Goal: Task Accomplishment & Management: Use online tool/utility

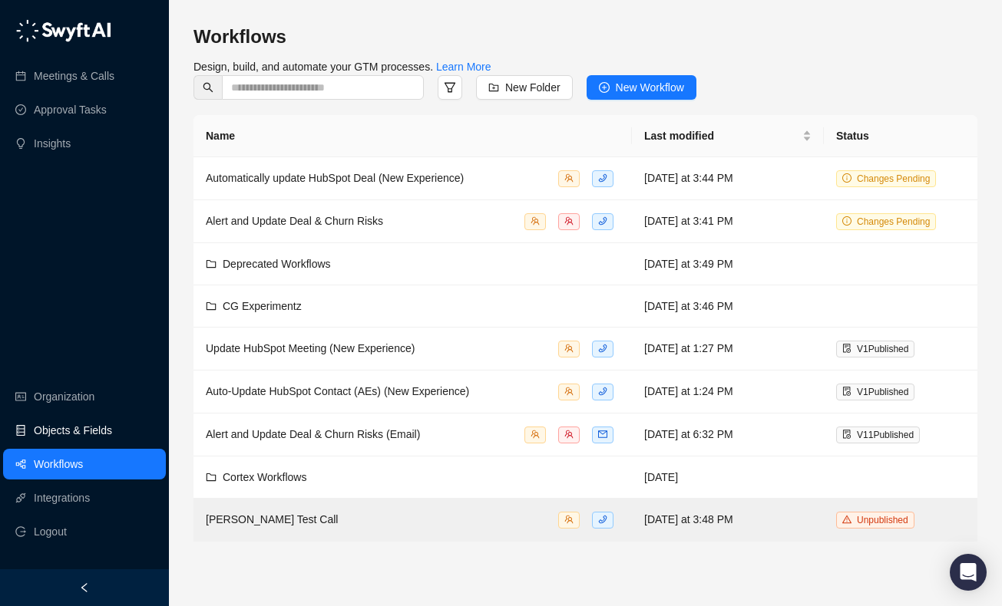
click at [100, 429] on link "Objects & Fields" at bounding box center [73, 430] width 78 height 31
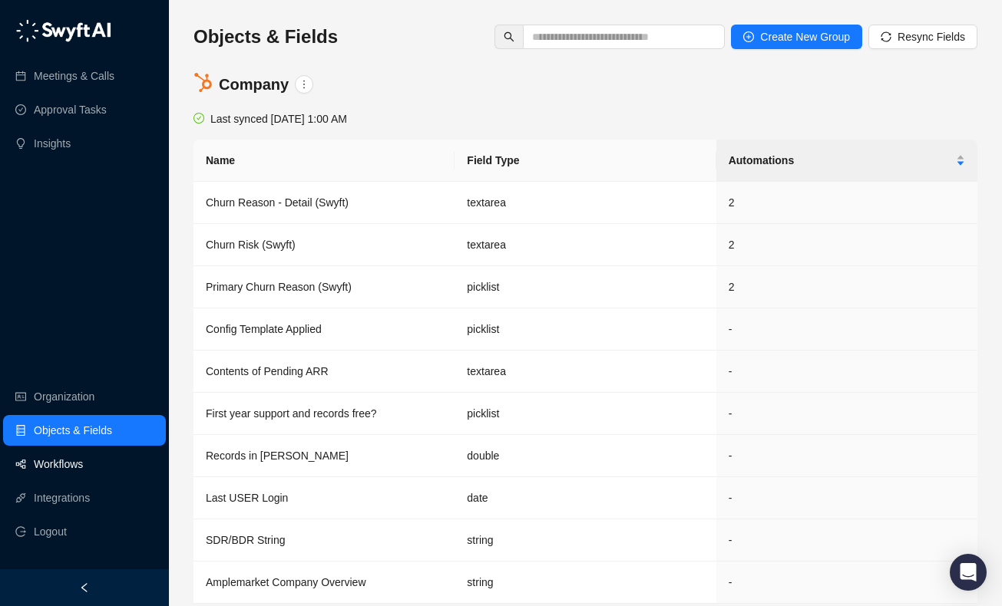
click at [76, 461] on link "Workflows" at bounding box center [58, 464] width 49 height 31
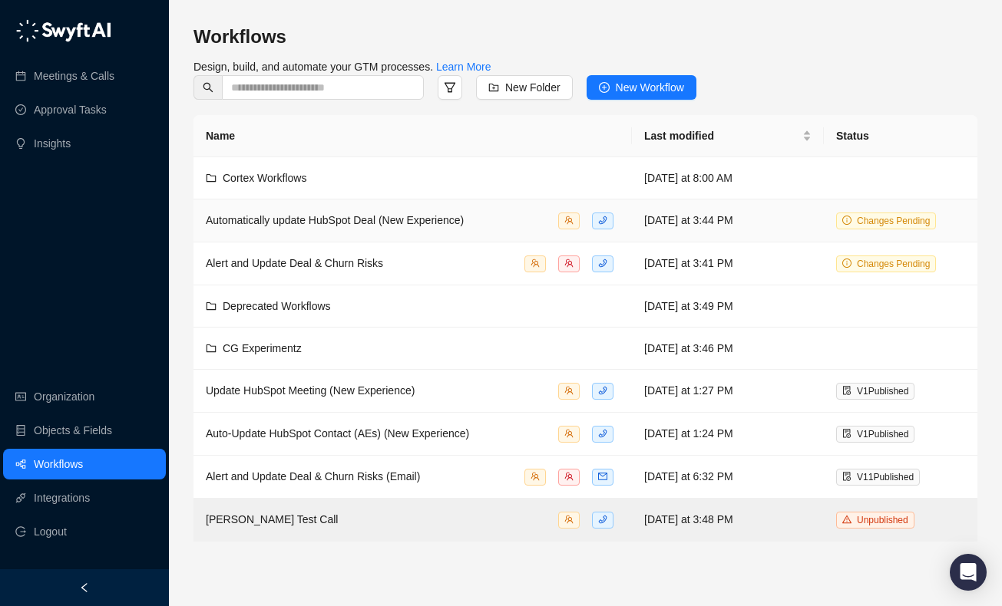
click at [404, 217] on span "Automatically update HubSpot Deal (New Experience)" at bounding box center [335, 220] width 258 height 12
click at [363, 223] on span "Automatically update HubSpot Deal (New Experience)" at bounding box center [335, 220] width 258 height 12
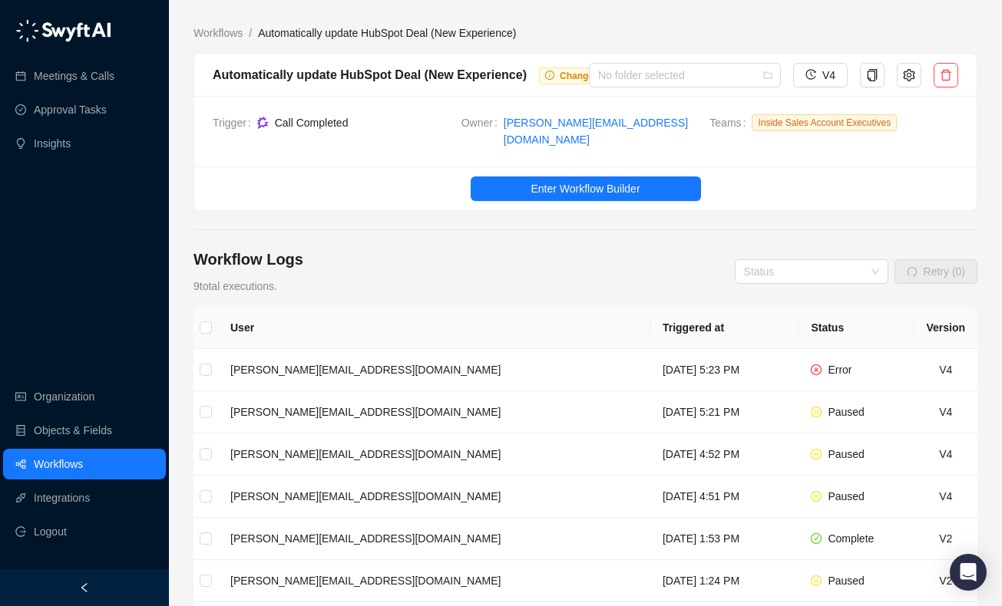
scroll to position [2, 0]
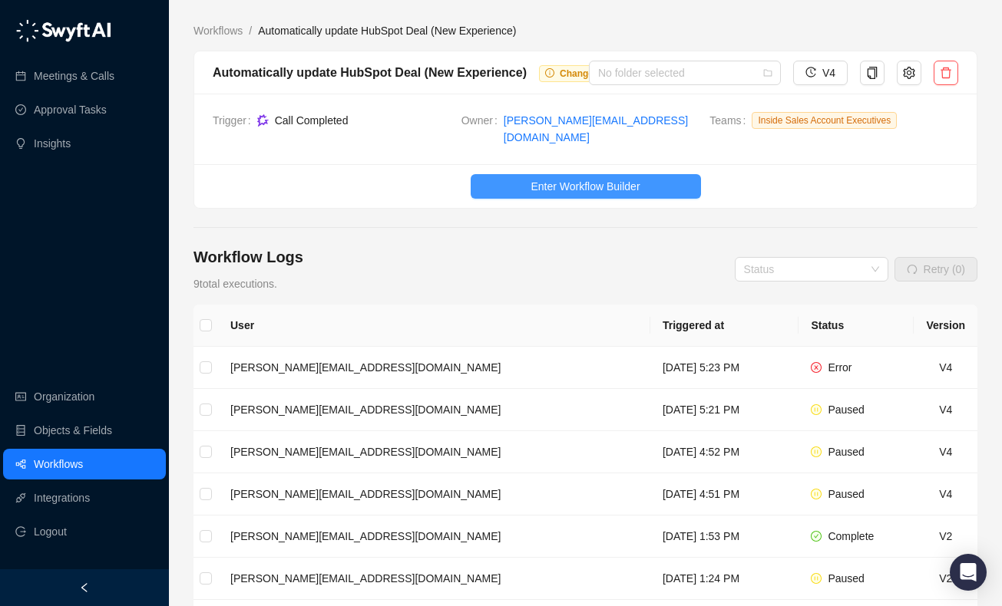
click at [542, 185] on button "Enter Workflow Builder" at bounding box center [586, 186] width 230 height 25
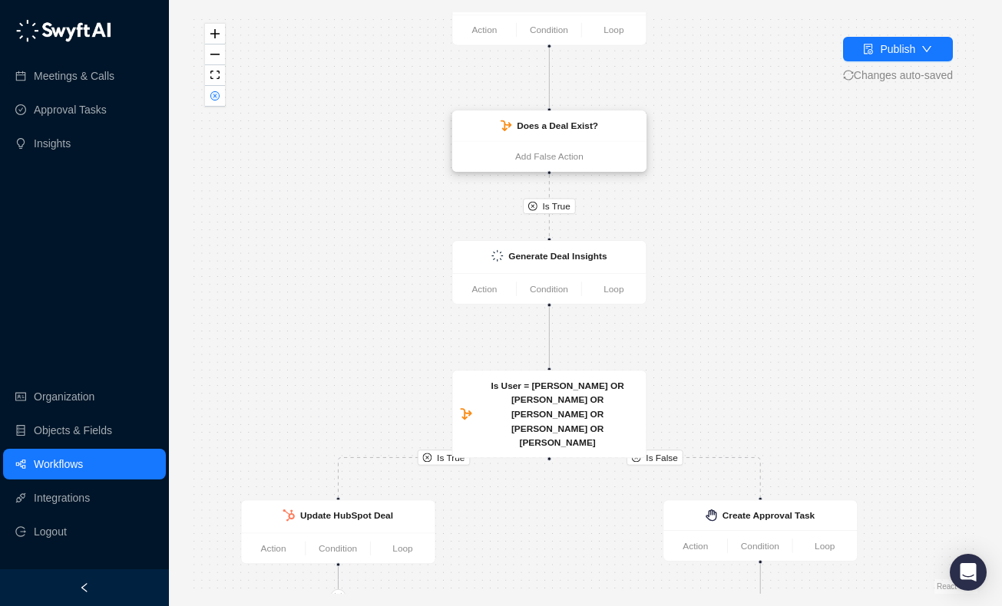
click at [585, 133] on div "Does a Deal Exist?" at bounding box center [548, 126] width 193 height 30
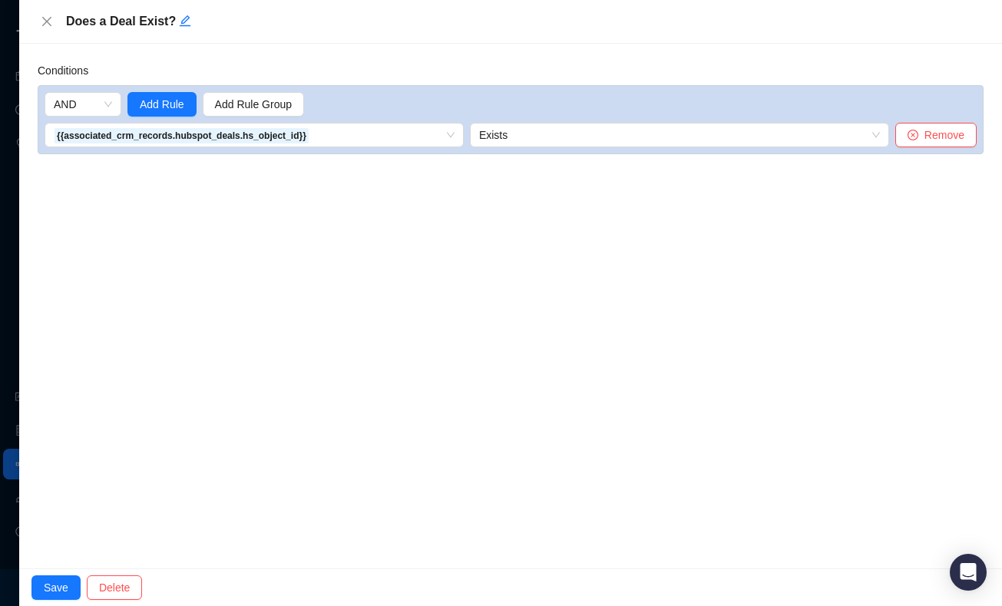
click at [319, 57] on div "Conditions AND Add Rule Add Rule Group {{associated_crm_records.hubspot_deals.h…" at bounding box center [510, 306] width 982 height 525
click at [46, 16] on icon "close" at bounding box center [47, 21] width 12 height 12
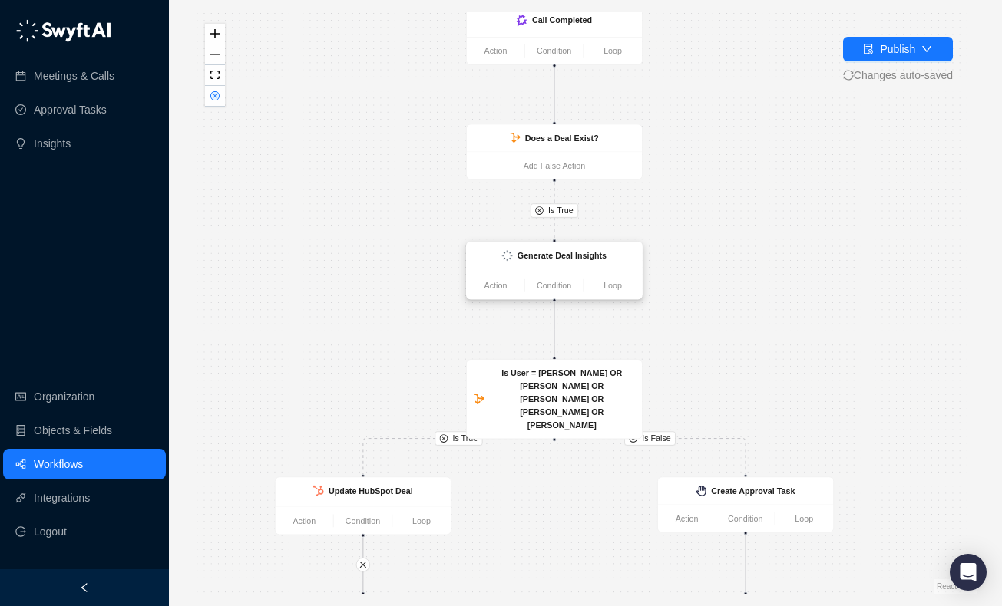
click at [591, 261] on div "Generate Deal Insights" at bounding box center [561, 255] width 89 height 13
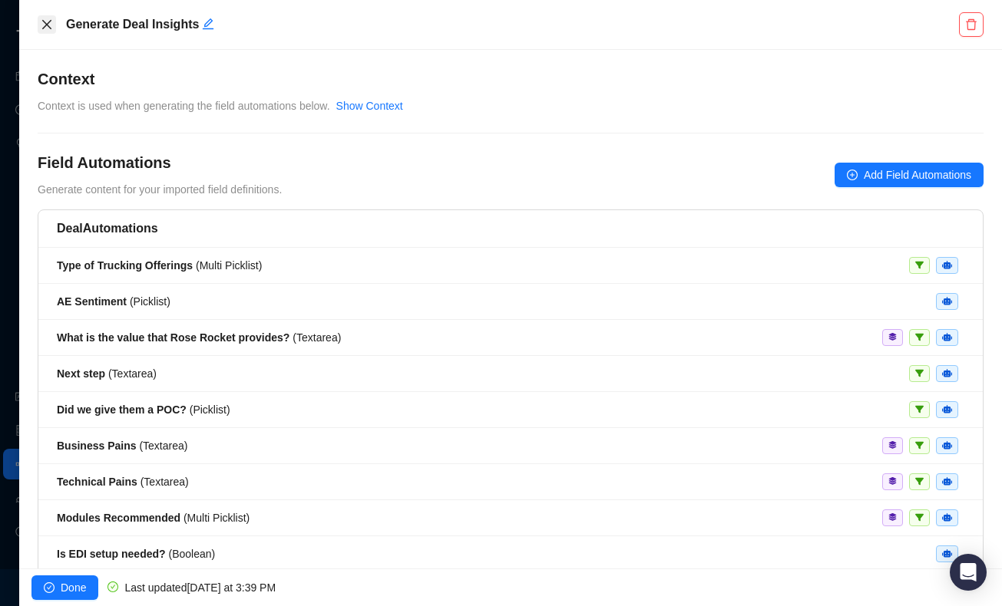
click at [46, 19] on icon "close" at bounding box center [47, 24] width 12 height 12
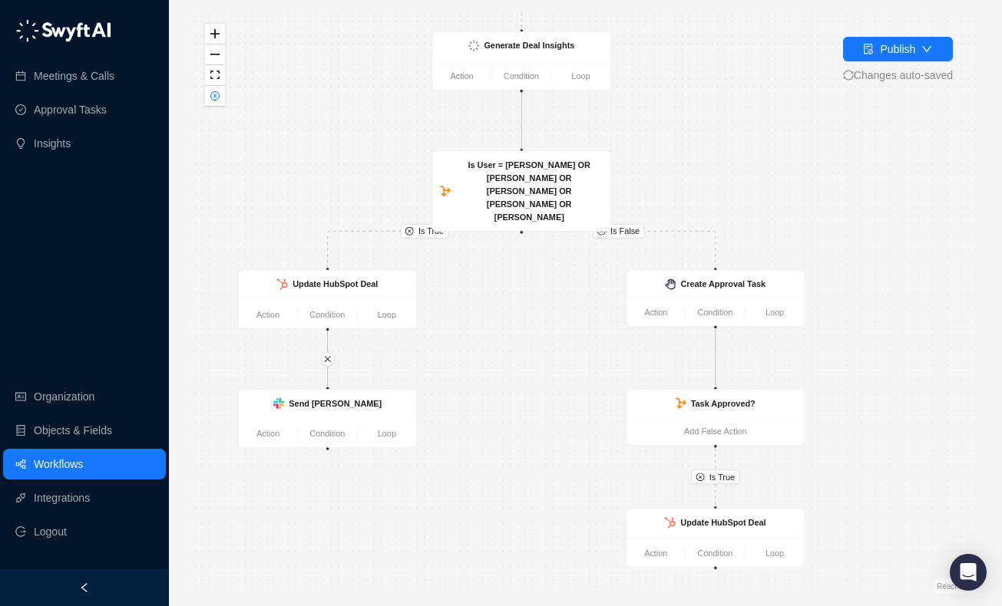
drag, startPoint x: 712, startPoint y: 352, endPoint x: 674, endPoint y: 141, distance: 213.8
click at [674, 140] on div "Is True Is True Is False Is True Call Completed Action Condition Loop Does a De…" at bounding box center [585, 303] width 784 height 582
click at [520, 167] on strong "Is User = Shea OR Dan OR Brandon OR Isaac OR Charmaine" at bounding box center [526, 190] width 122 height 62
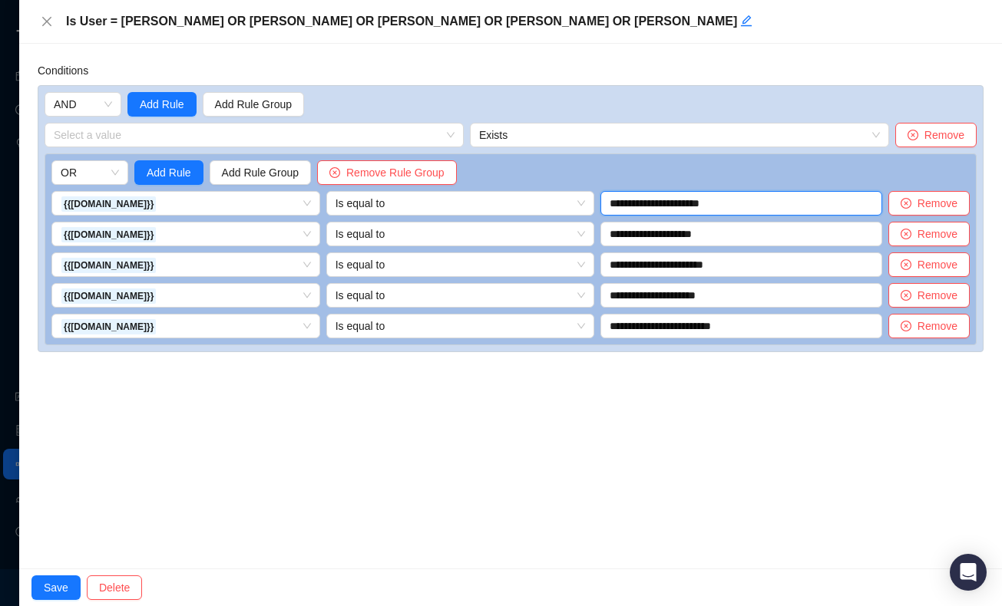
click at [649, 203] on input "**********" at bounding box center [741, 203] width 282 height 25
type input "**********"
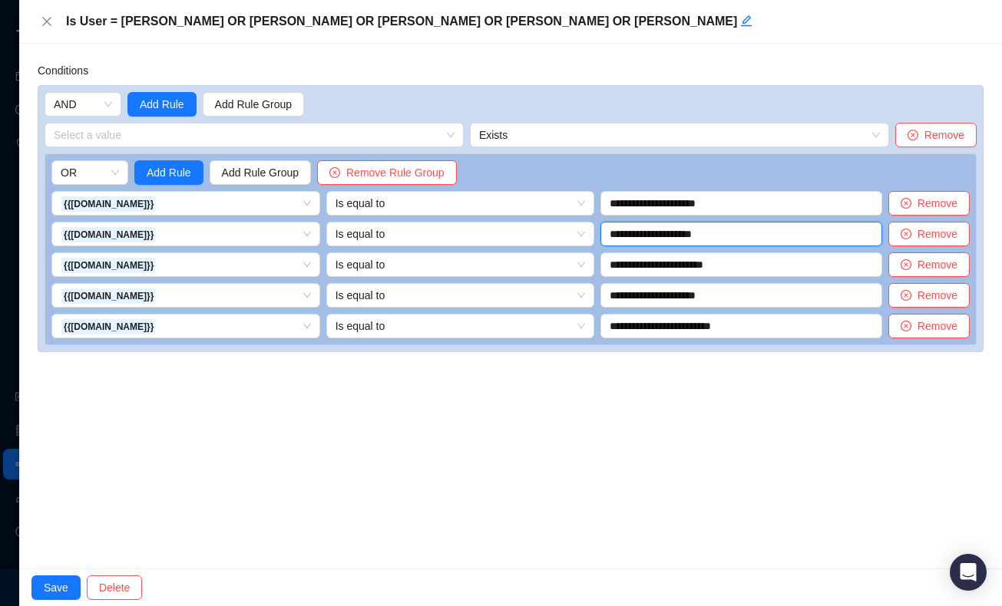
click at [641, 233] on input "**********" at bounding box center [741, 234] width 282 height 25
type input "**********"
click at [660, 265] on input "**********" at bounding box center [741, 265] width 282 height 25
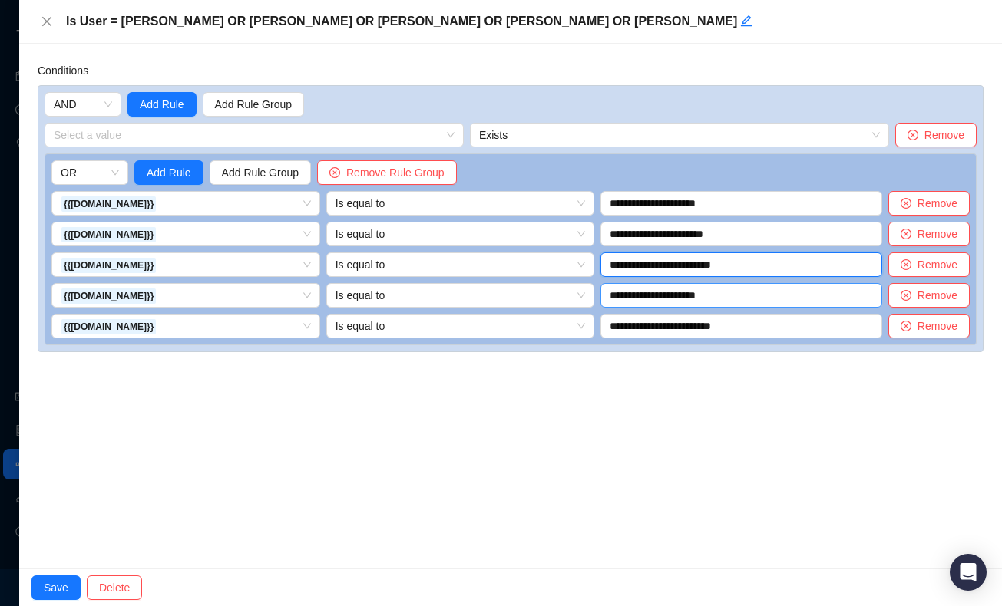
type input "**********"
click at [682, 299] on input "**********" at bounding box center [741, 295] width 282 height 25
click at [834, 295] on input "**********" at bounding box center [741, 295] width 282 height 25
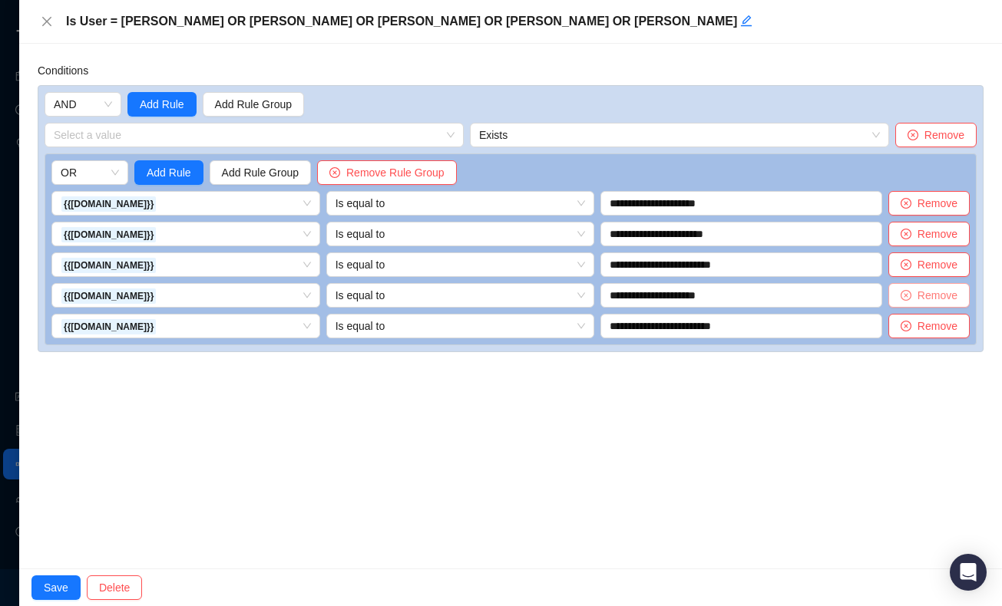
click at [909, 299] on icon "close-circle" at bounding box center [905, 295] width 11 height 11
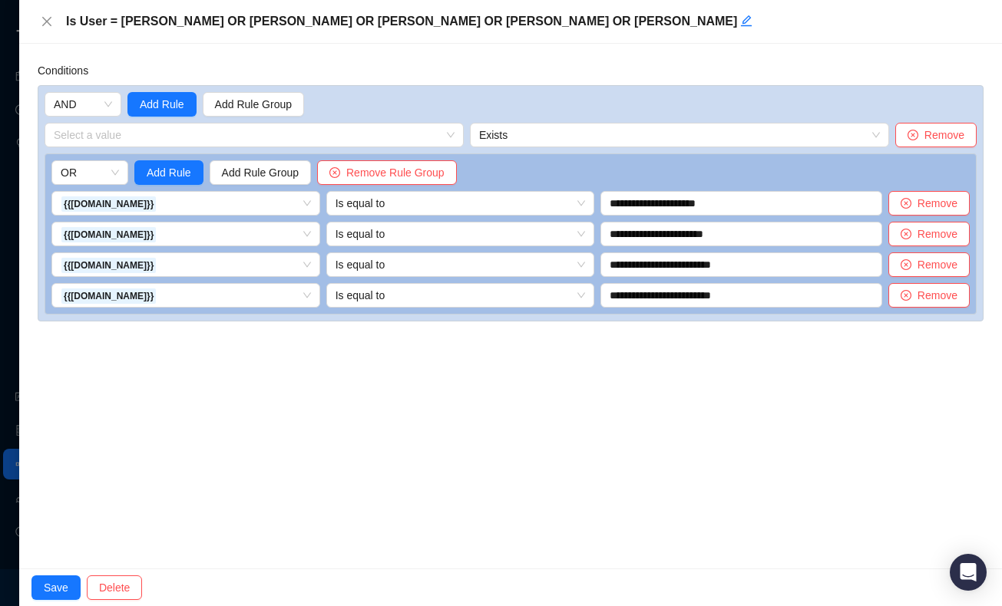
click at [683, 348] on div "**********" at bounding box center [510, 306] width 982 height 525
click at [385, 21] on h5 "Is User = Shea OR Dan OR Brandon OR Isaac OR Charmaine" at bounding box center [522, 21] width 913 height 18
click at [412, 21] on h5 "Is User = Shea OR Dan OR Brandon OR Isaac OR Charmaine" at bounding box center [522, 21] width 913 height 18
click at [740, 25] on icon "edit" at bounding box center [746, 21] width 12 height 12
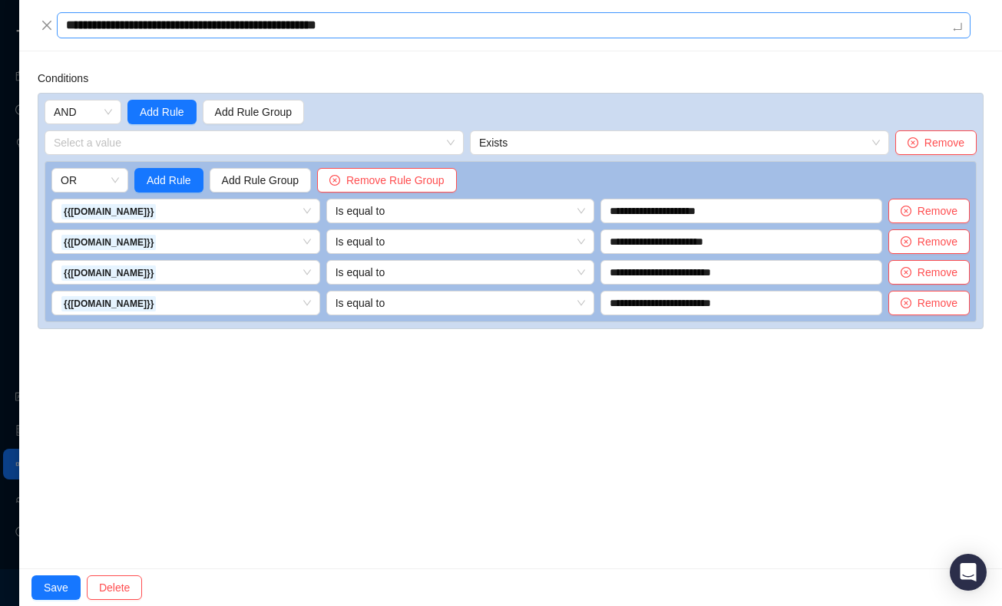
click at [120, 25] on textarea "**********" at bounding box center [513, 25] width 913 height 26
type textarea "**********"
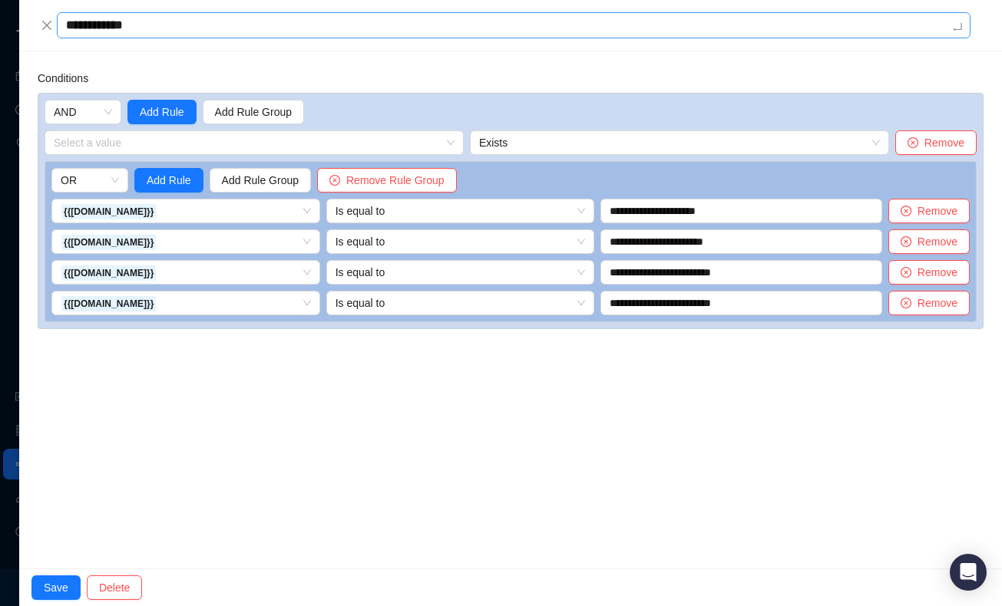
type textarea "**********"
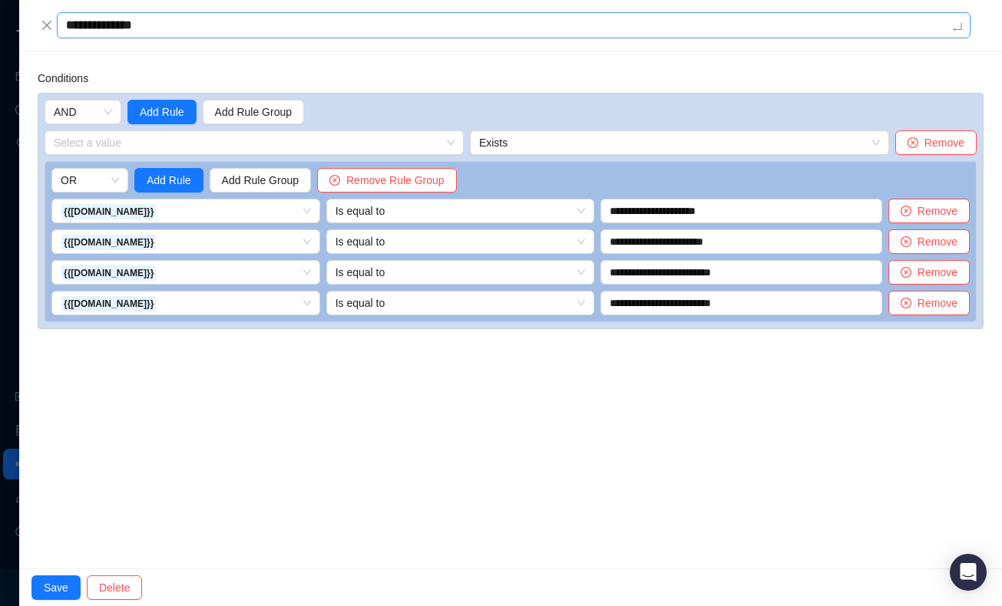
type textarea "**********"
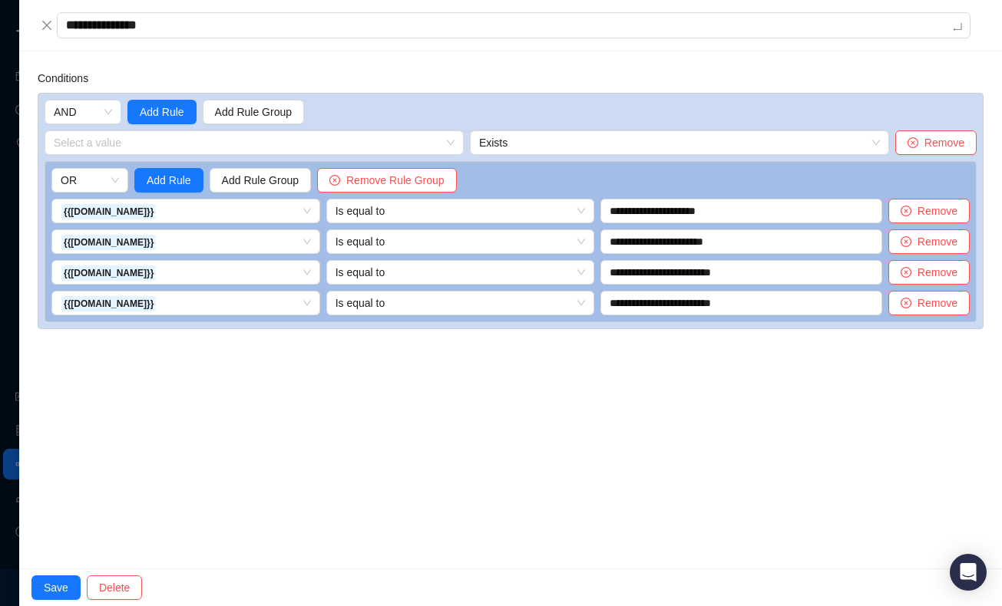
click at [197, 63] on div "**********" at bounding box center [510, 309] width 982 height 517
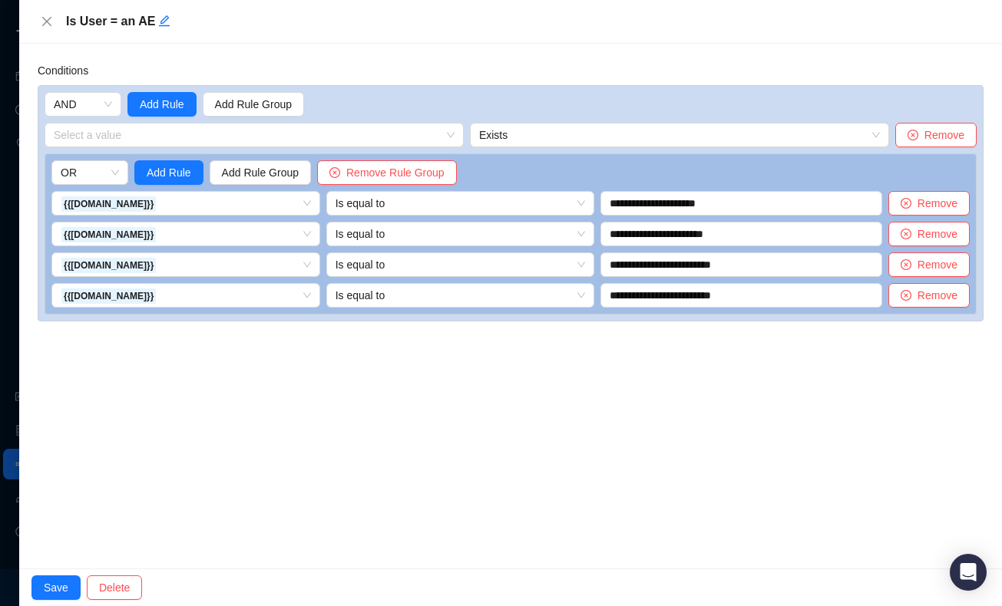
click at [187, 510] on div "**********" at bounding box center [510, 306] width 982 height 525
click at [62, 582] on span "Save" at bounding box center [56, 587] width 25 height 17
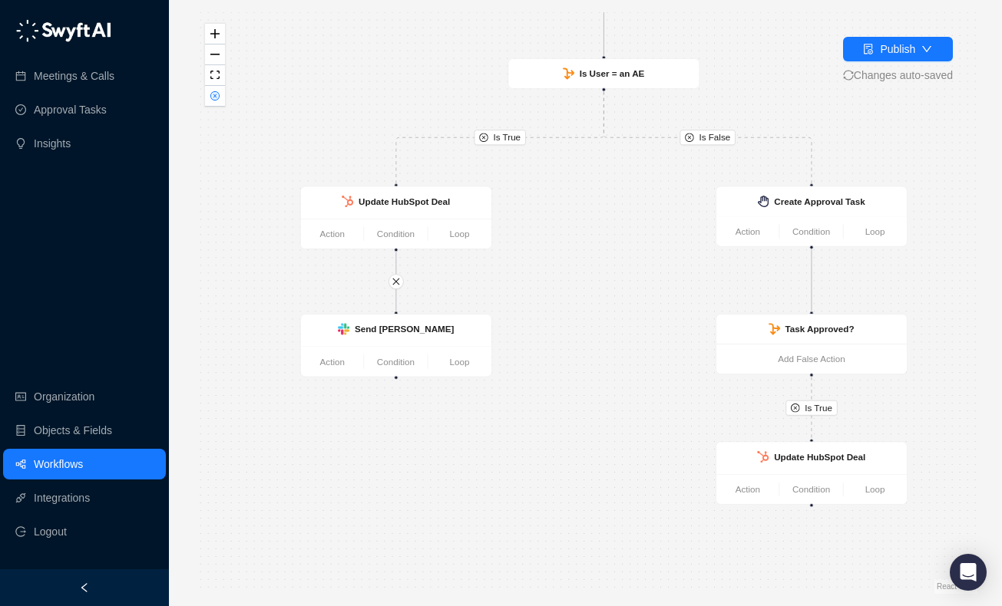
drag, startPoint x: 584, startPoint y: 396, endPoint x: 619, endPoint y: 252, distance: 148.6
click at [619, 252] on div "Is True Is True Is False Is True Call Completed Action Condition Loop Does a De…" at bounding box center [585, 303] width 784 height 582
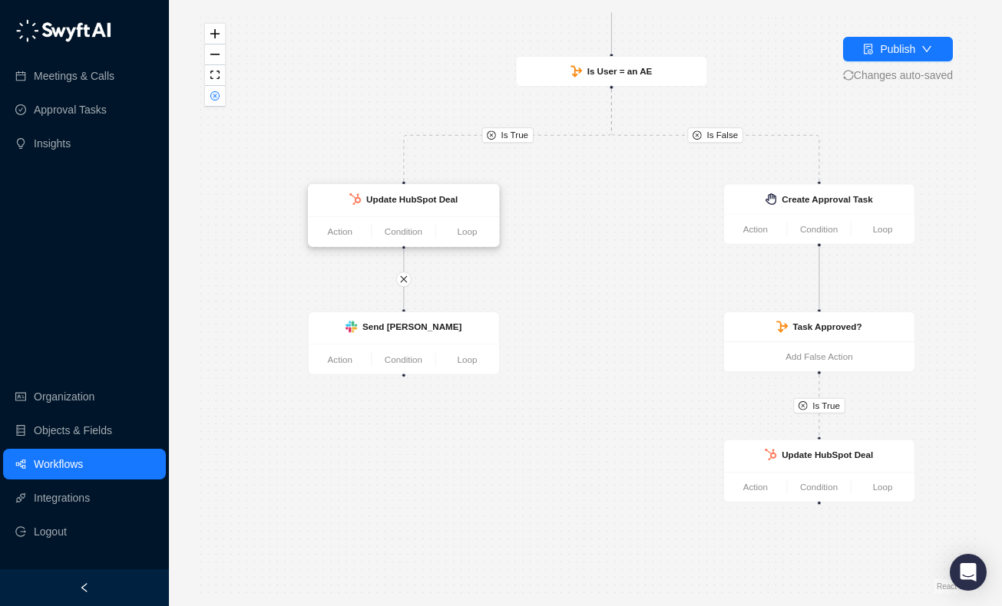
click at [387, 188] on div "Update HubSpot Deal" at bounding box center [404, 200] width 190 height 32
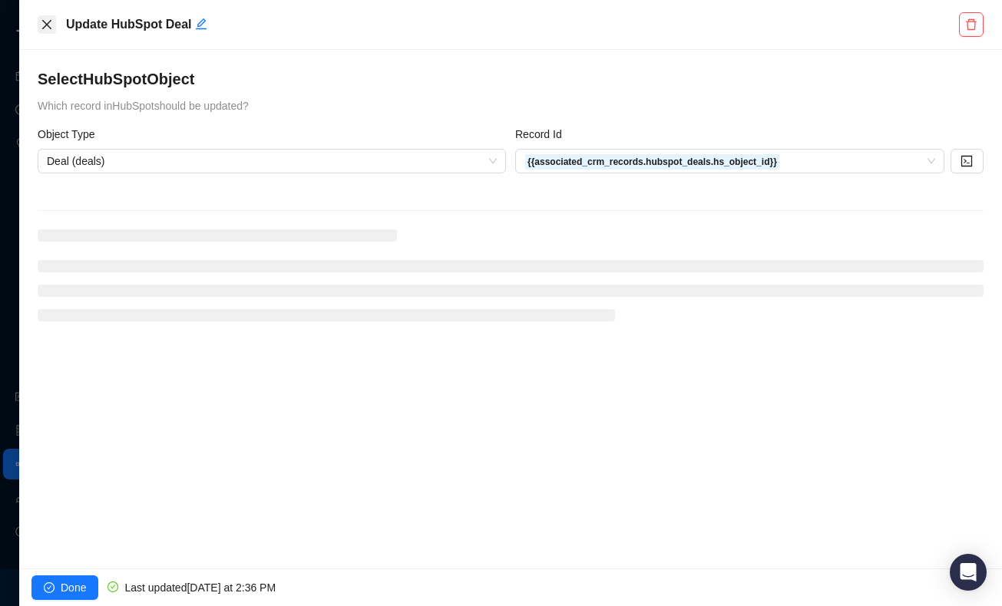
click at [51, 20] on icon "close" at bounding box center [47, 24] width 12 height 12
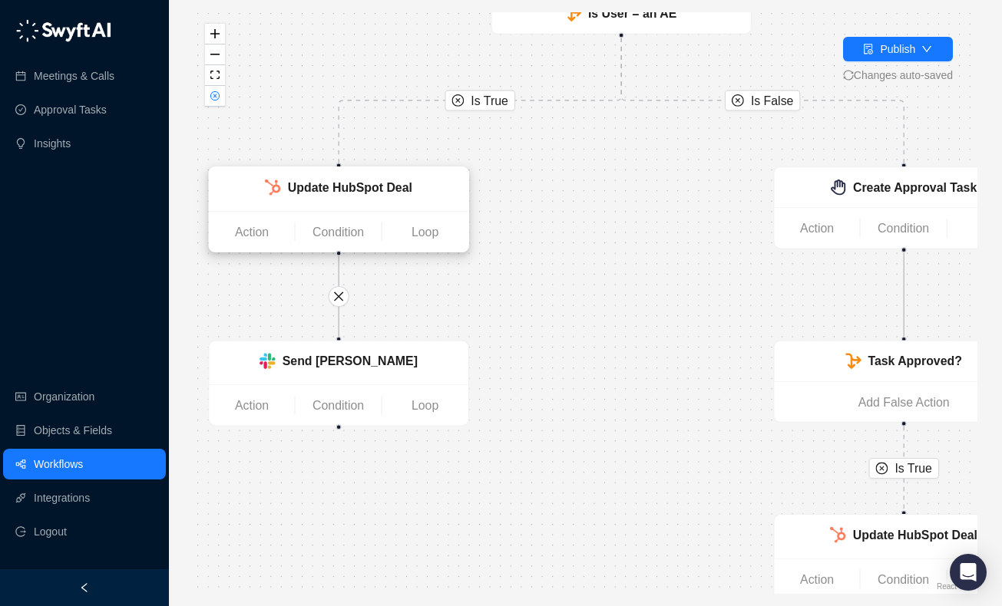
click at [337, 191] on strong "Update HubSpot Deal" at bounding box center [350, 187] width 124 height 14
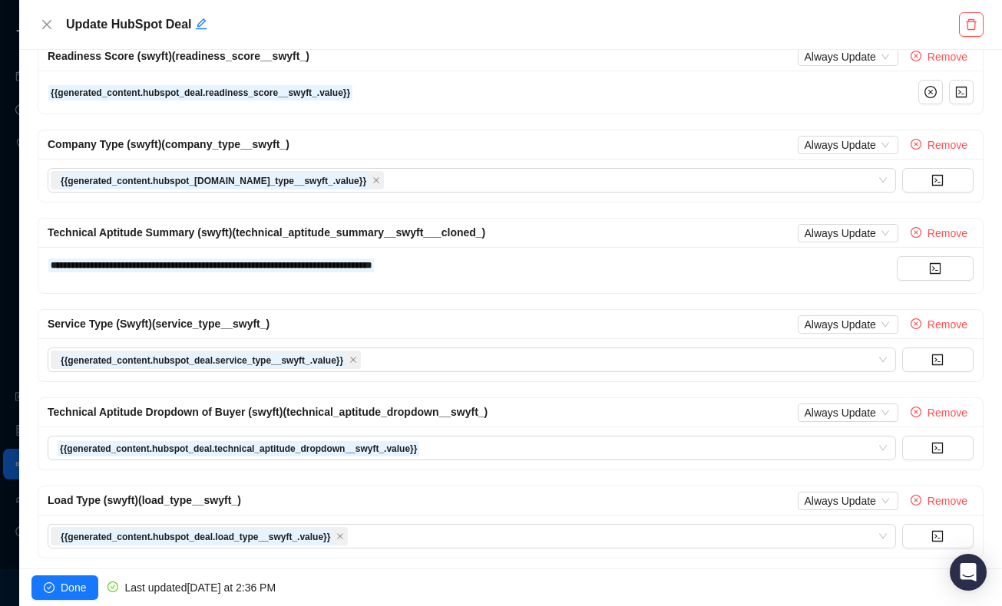
scroll to position [2498, 0]
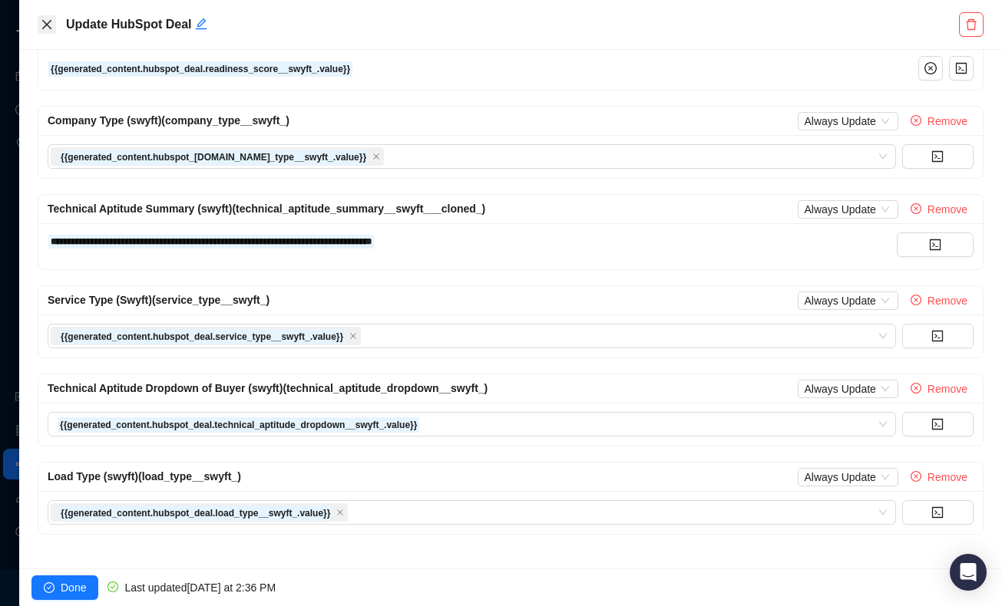
click at [51, 24] on icon "close" at bounding box center [47, 24] width 12 height 12
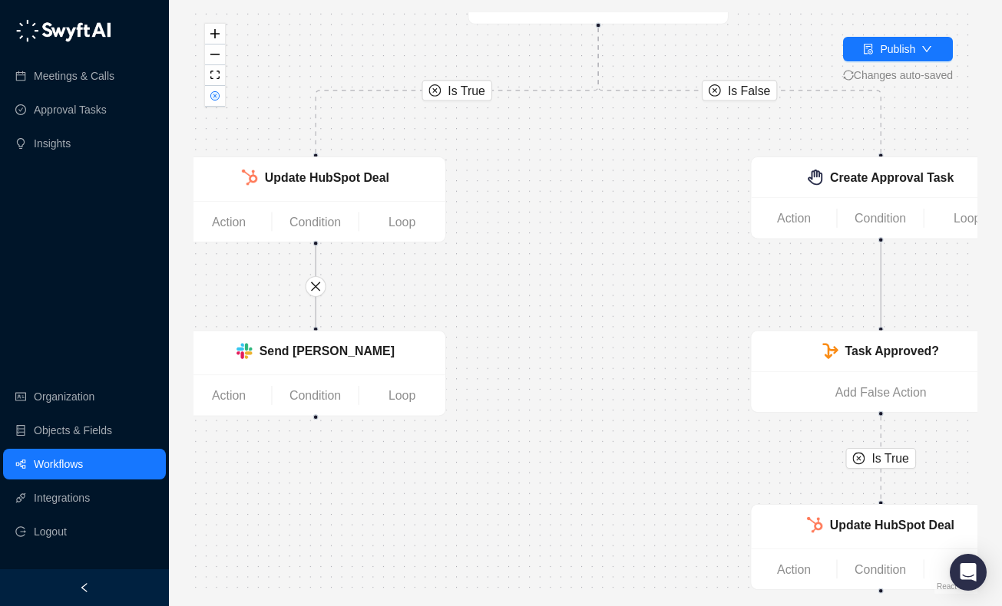
drag, startPoint x: 656, startPoint y: 276, endPoint x: 652, endPoint y: 206, distance: 69.2
click at [650, 207] on div "Is True Is True Is False Is True Call Completed Action Condition Loop Does a De…" at bounding box center [585, 303] width 784 height 582
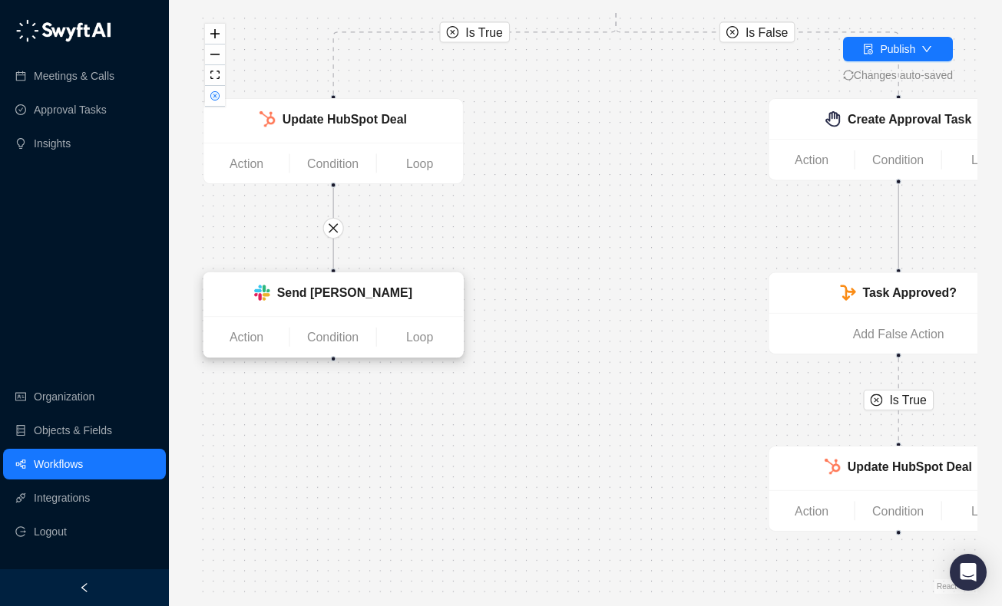
click at [384, 302] on div "Send Slack DM" at bounding box center [344, 292] width 135 height 19
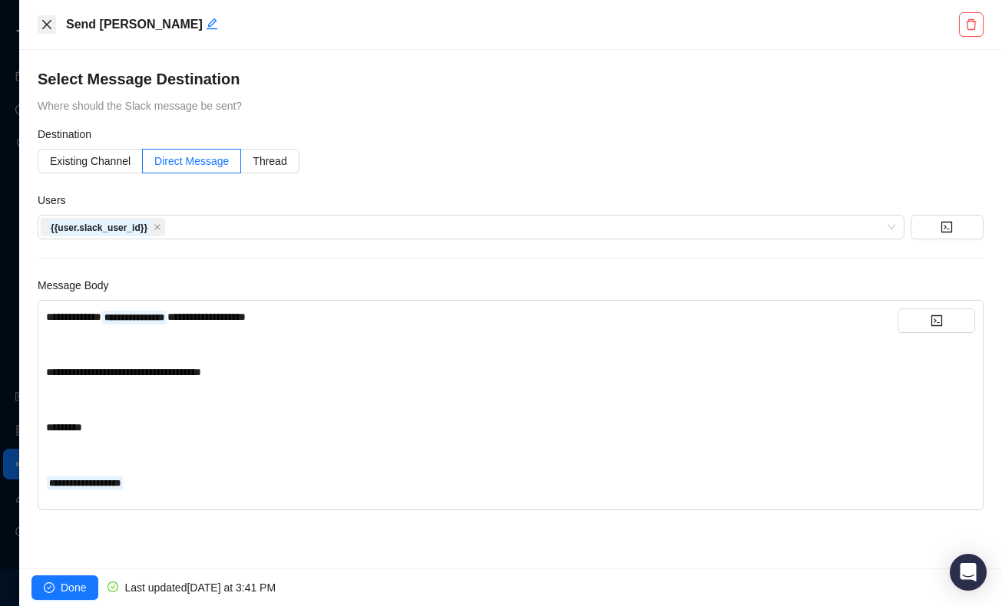
click at [44, 19] on icon "close" at bounding box center [47, 24] width 12 height 12
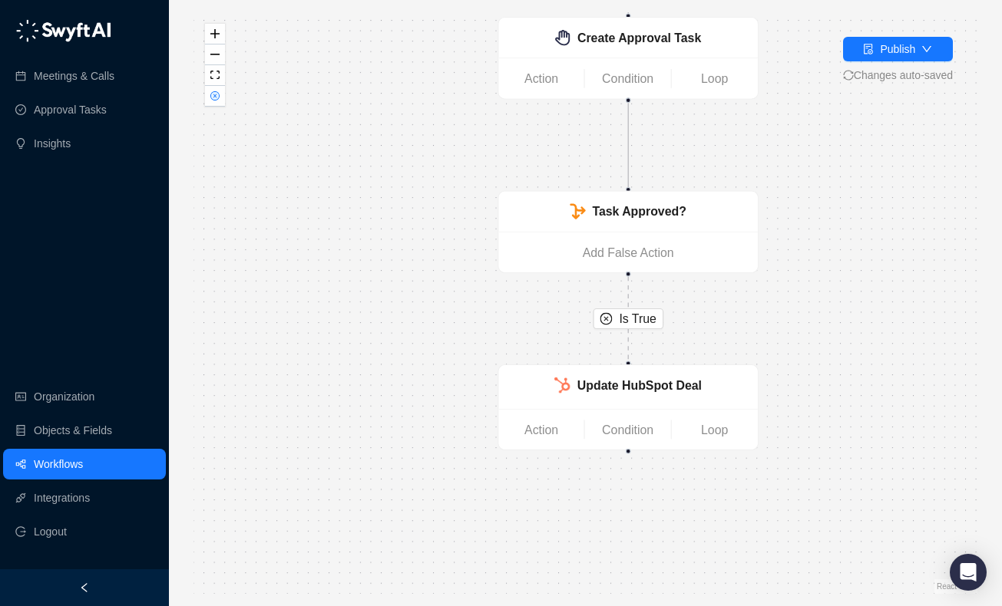
drag, startPoint x: 695, startPoint y: 245, endPoint x: 424, endPoint y: 160, distance: 283.3
click at [424, 160] on div "Is True Is True Is False Is True Call Completed Action Condition Loop Does a De…" at bounding box center [585, 303] width 784 height 582
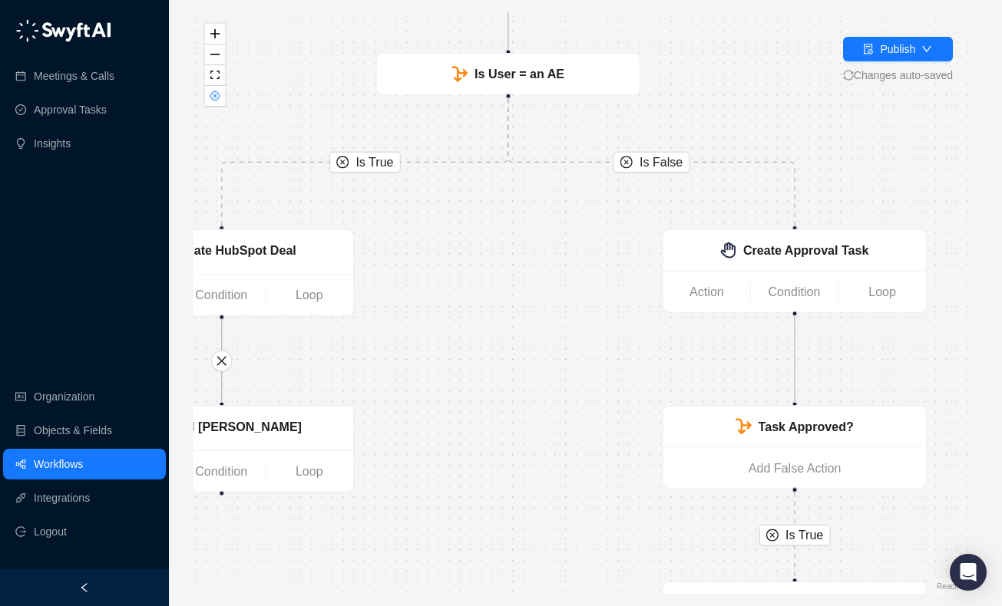
drag, startPoint x: 490, startPoint y: 140, endPoint x: 659, endPoint y: 374, distance: 288.6
click at [659, 374] on div "Is True Is True Is False Is True Call Completed Action Condition Loop Does a De…" at bounding box center [585, 303] width 784 height 582
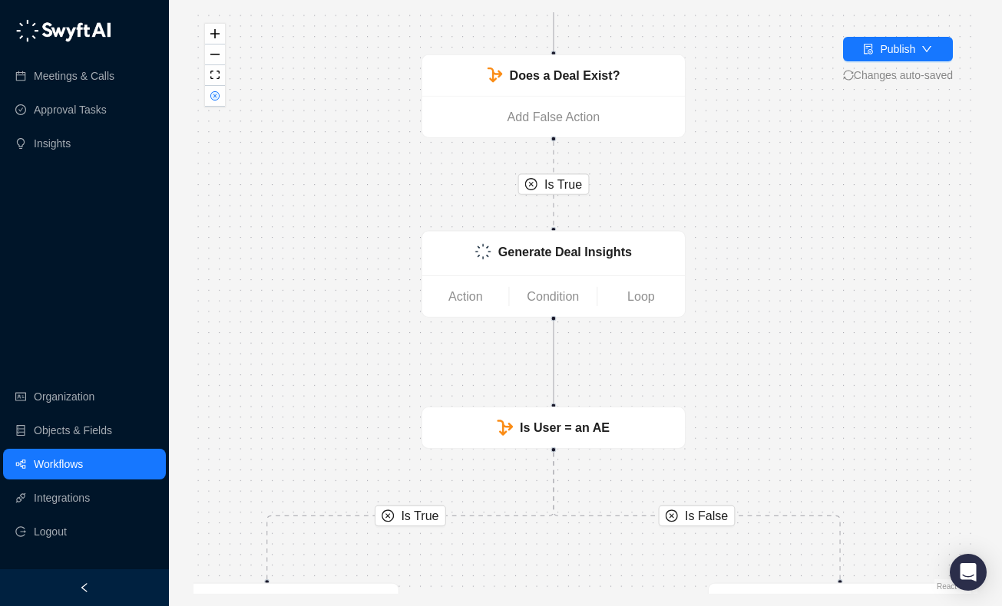
drag, startPoint x: 567, startPoint y: 271, endPoint x: 610, endPoint y: 608, distance: 339.7
click at [610, 606] on html "**********" at bounding box center [501, 303] width 1002 height 606
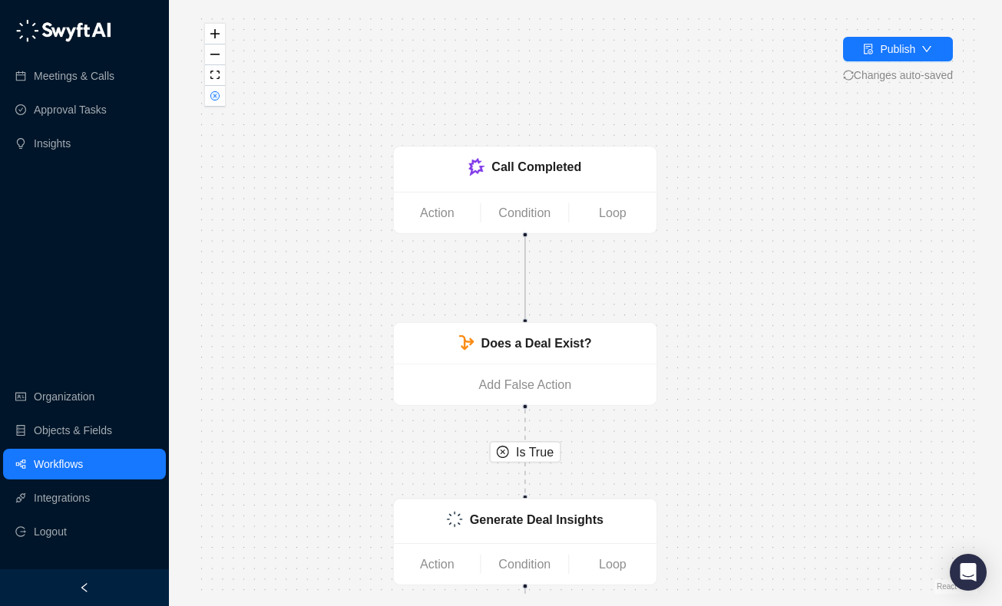
drag, startPoint x: 690, startPoint y: 230, endPoint x: 664, endPoint y: 507, distance: 278.3
click at [664, 507] on div "Is True Is True Is False Is True Call Completed Action Condition Loop Does a De…" at bounding box center [585, 303] width 784 height 582
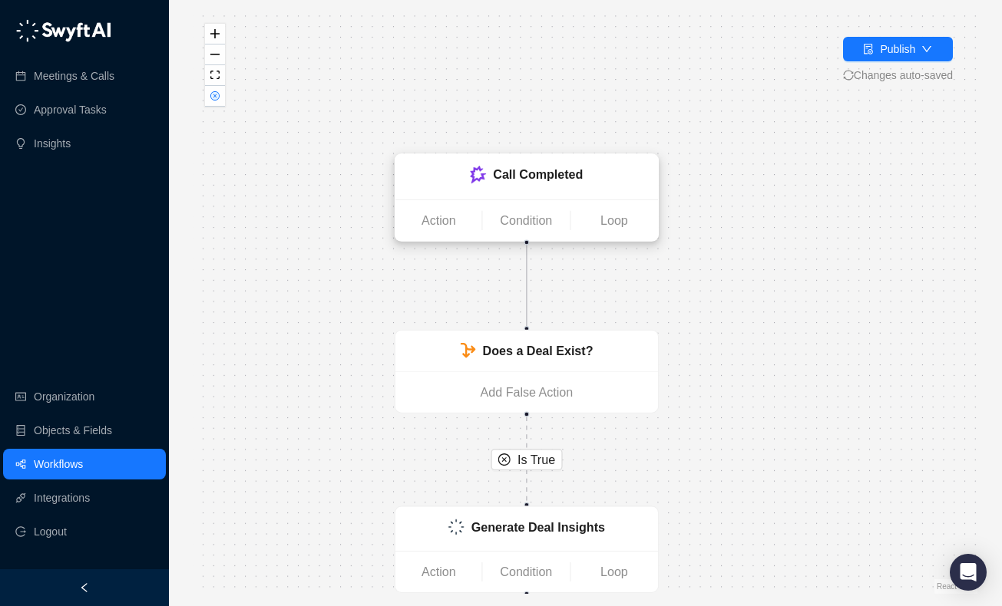
click at [525, 187] on div "Call Completed" at bounding box center [527, 177] width 242 height 24
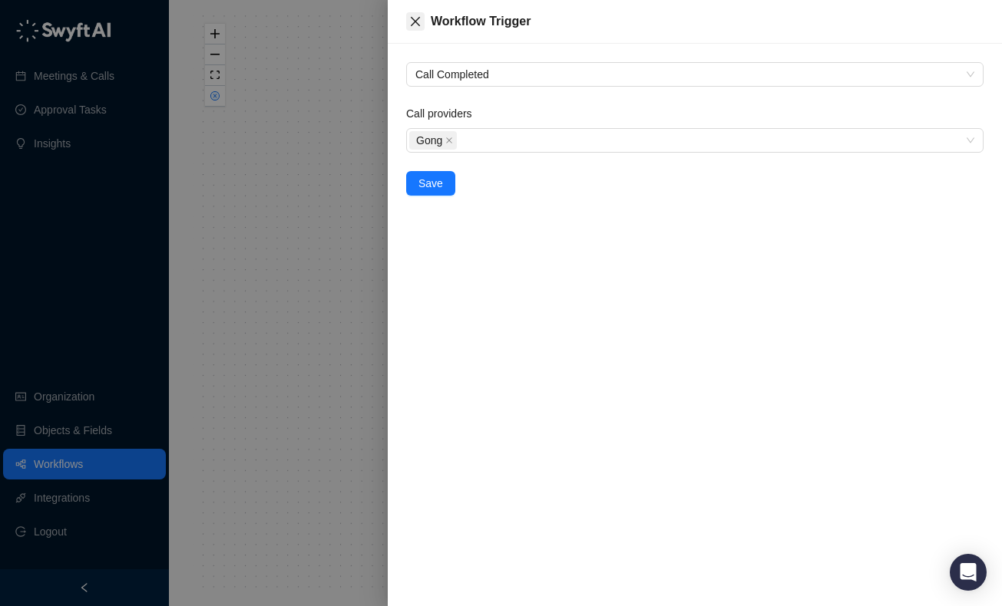
click at [408, 20] on button "Close" at bounding box center [415, 21] width 18 height 18
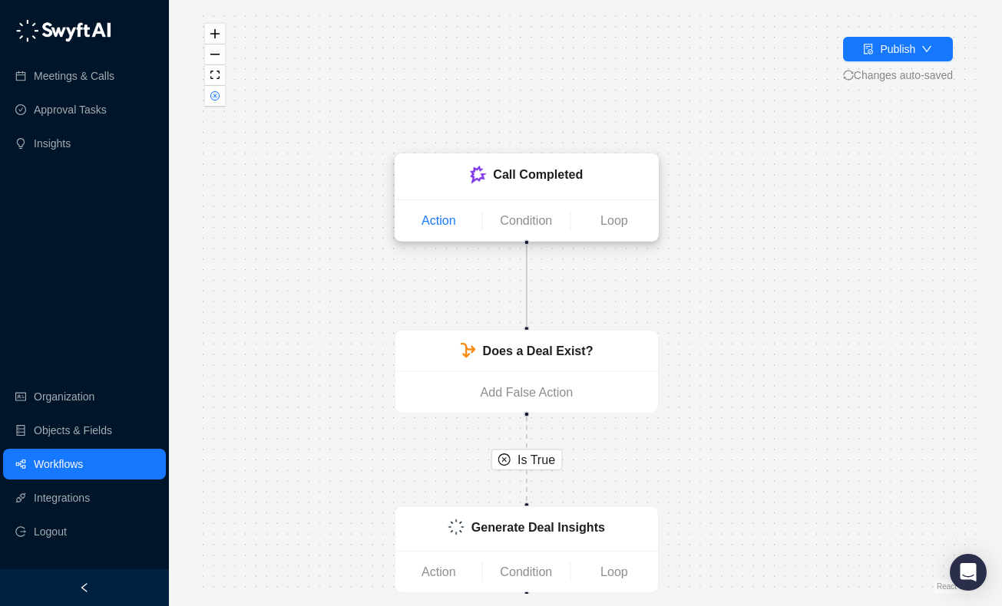
click at [451, 220] on link "Action" at bounding box center [438, 219] width 87 height 19
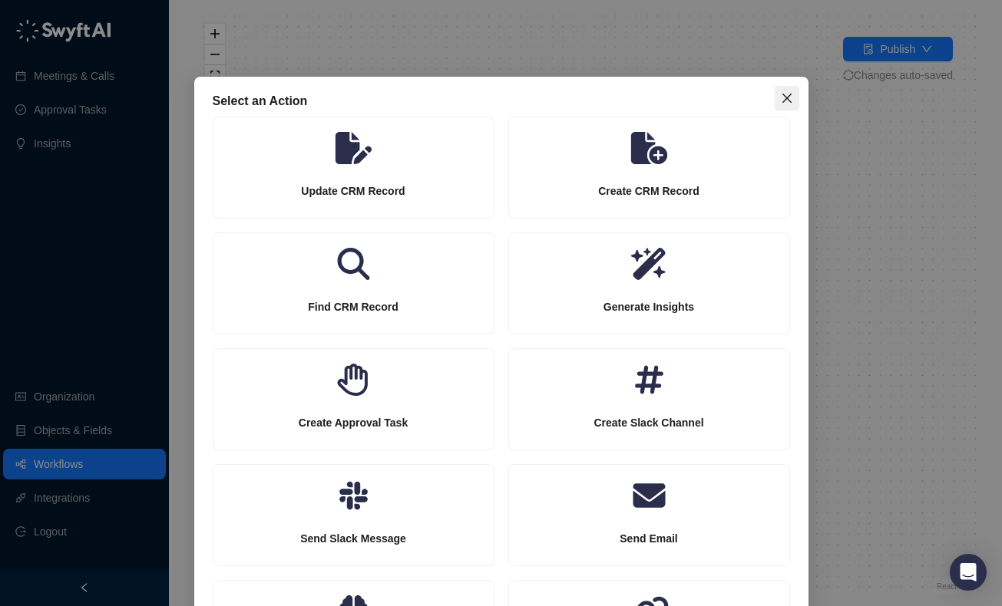
click at [784, 86] on button "Close" at bounding box center [786, 98] width 25 height 25
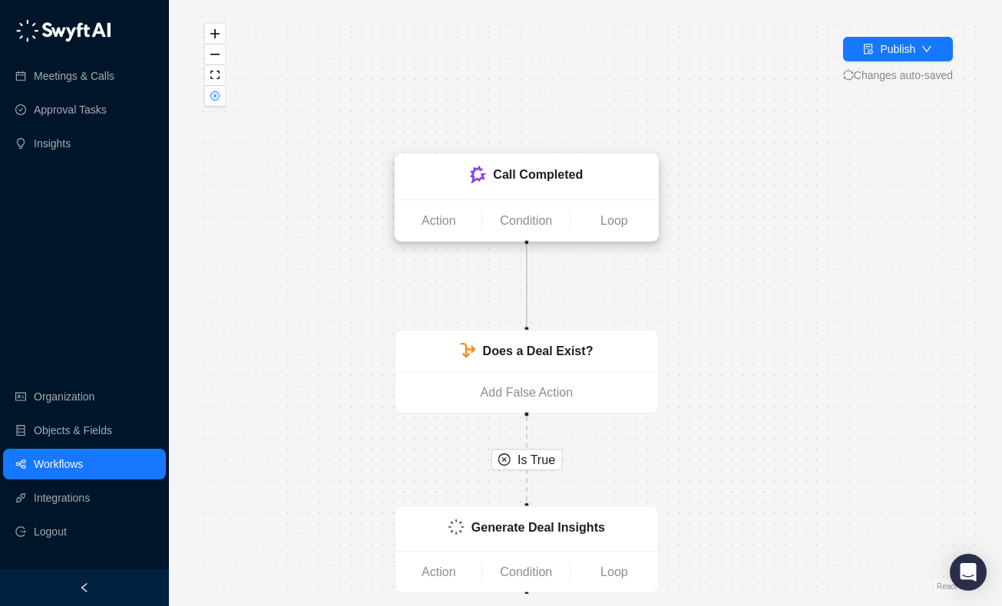
click at [542, 209] on ul "Action Condition Loop" at bounding box center [526, 219] width 262 height 41
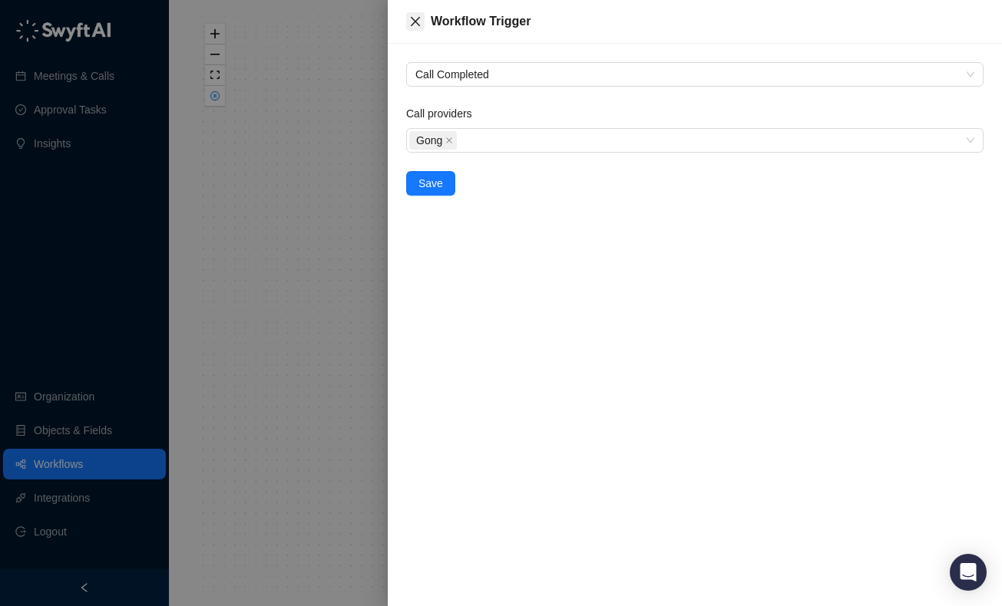
click at [409, 18] on icon "close" at bounding box center [415, 21] width 12 height 12
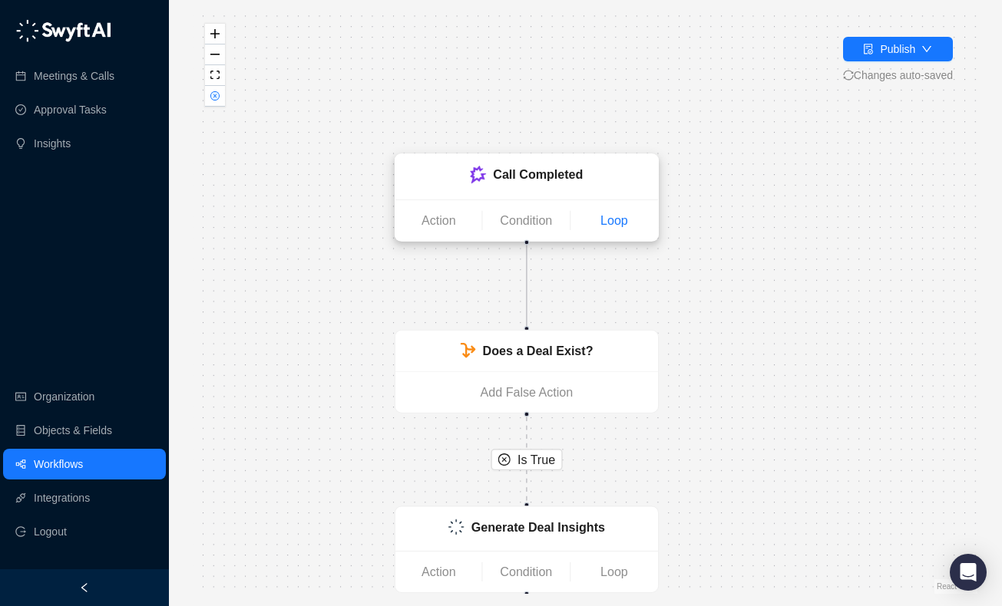
click at [619, 212] on link "Loop" at bounding box center [613, 219] width 87 height 19
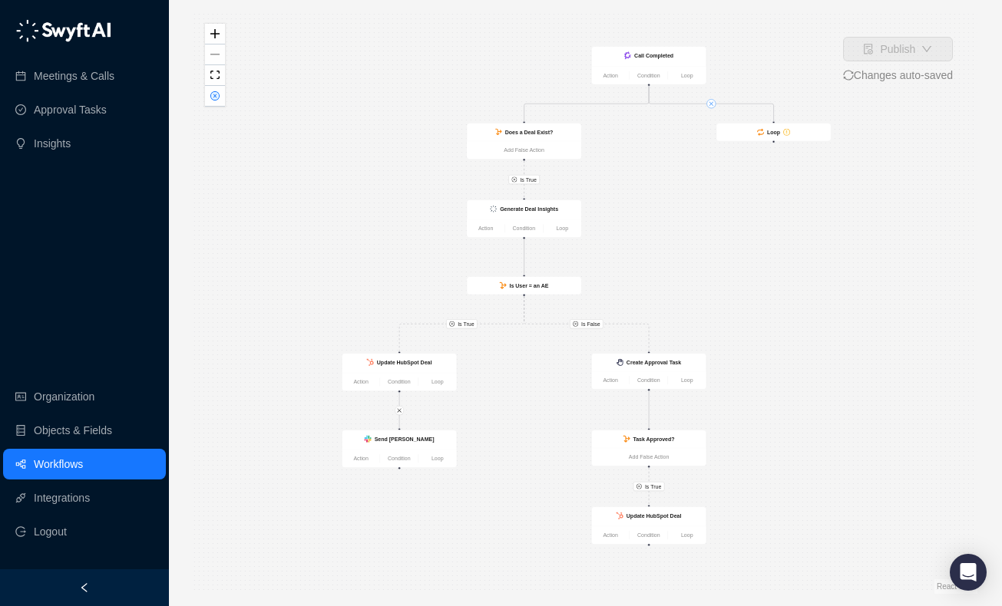
click at [714, 102] on button "button" at bounding box center [710, 103] width 9 height 9
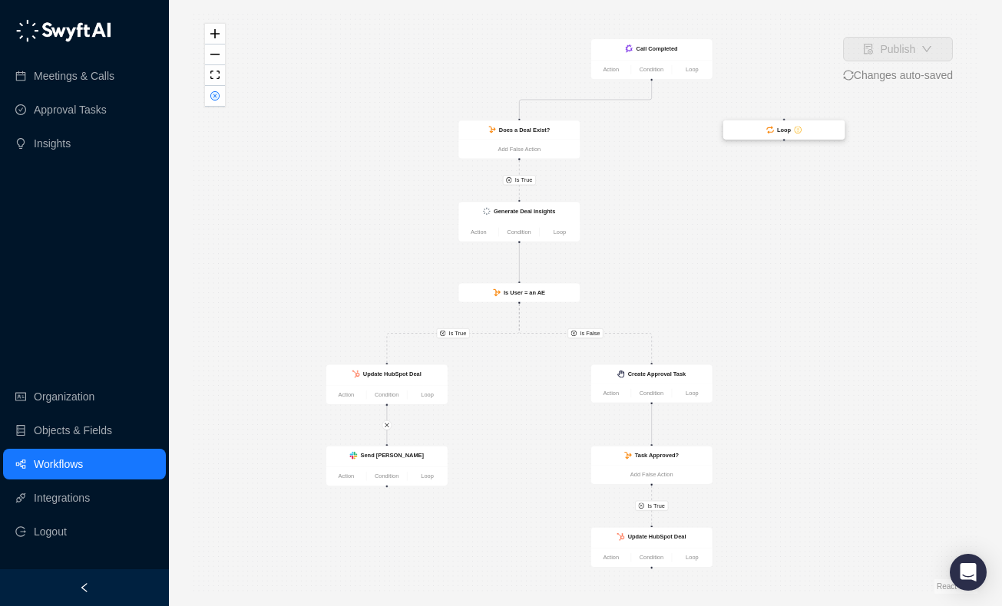
click at [798, 137] on div "Loop" at bounding box center [783, 130] width 121 height 19
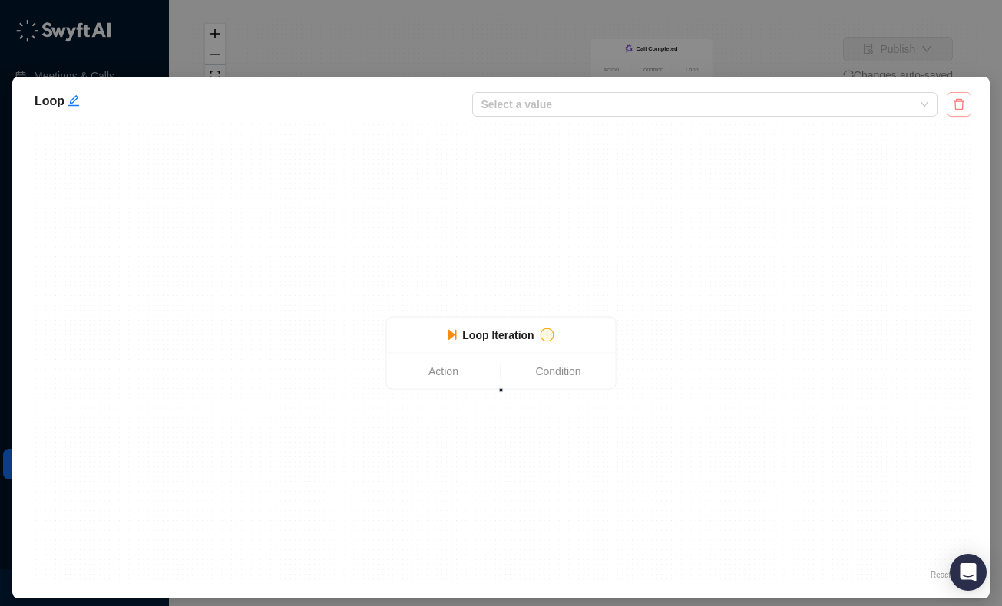
click at [953, 108] on icon "delete" at bounding box center [959, 104] width 12 height 12
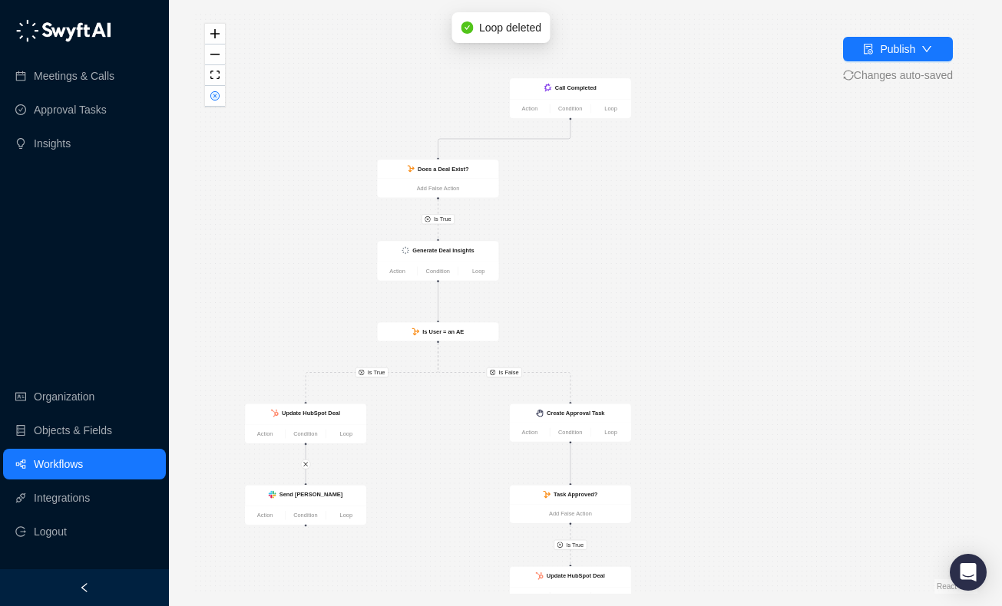
drag, startPoint x: 754, startPoint y: 254, endPoint x: 607, endPoint y: 293, distance: 152.5
click at [607, 293] on div "Is True Is True Is False Is True Call Completed Action Condition Loop Does a De…" at bounding box center [585, 303] width 784 height 582
drag, startPoint x: 569, startPoint y: 84, endPoint x: 437, endPoint y: 87, distance: 132.0
click at [437, 87] on strong "Call Completed" at bounding box center [443, 90] width 41 height 6
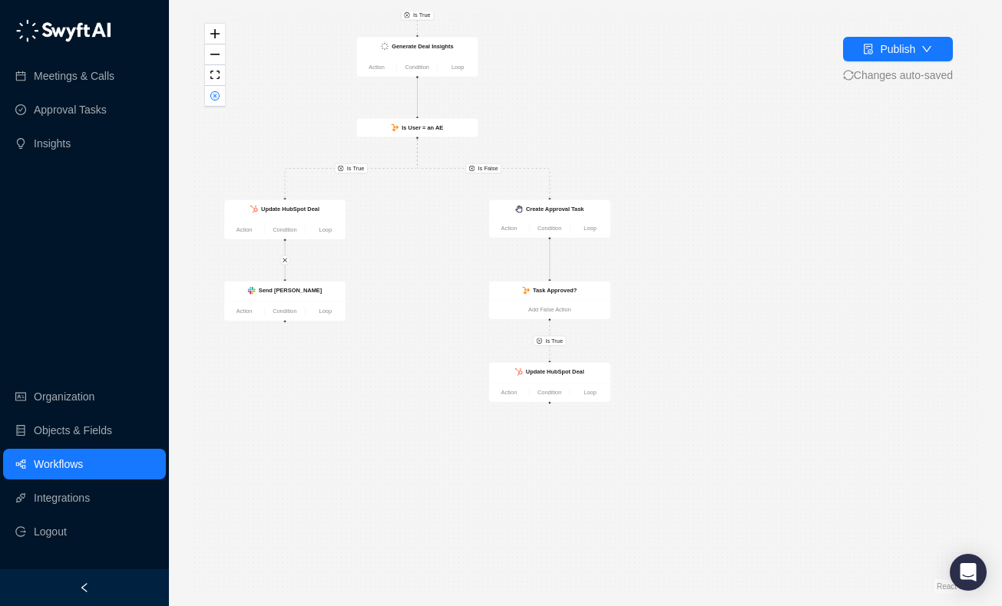
drag, startPoint x: 642, startPoint y: 298, endPoint x: 597, endPoint y: 13, distance: 288.3
click at [597, 13] on div "Is True Is True Is False Is True Call Completed Action Condition Loop Does a De…" at bounding box center [585, 303] width 784 height 582
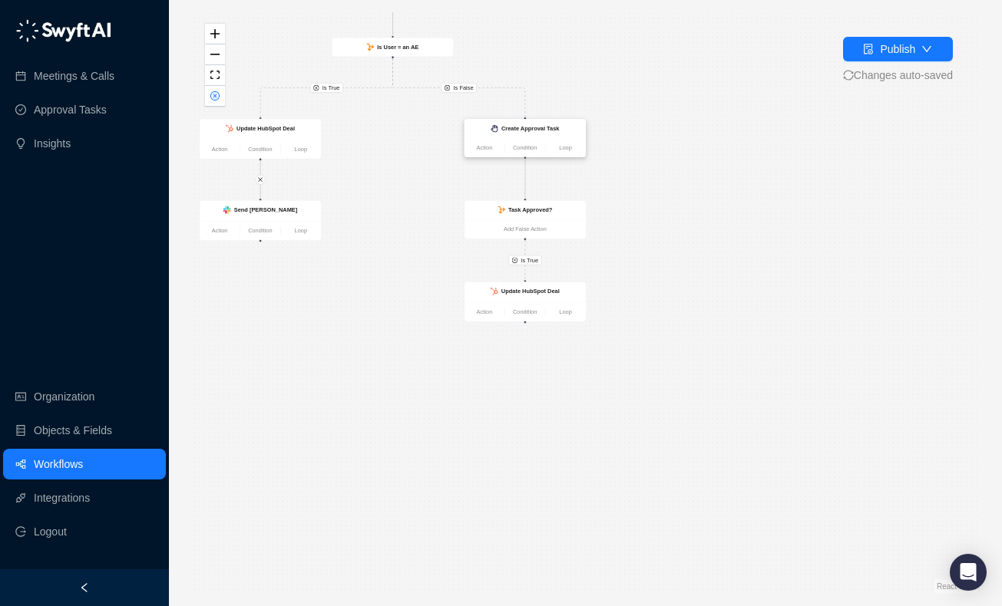
click at [540, 132] on div "Create Approval Task" at bounding box center [530, 128] width 58 height 9
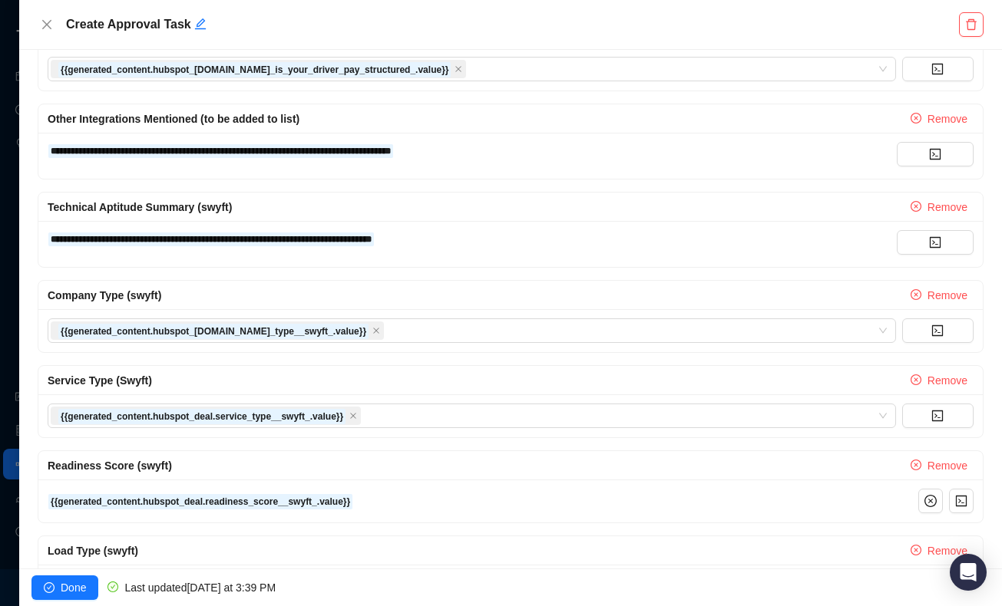
scroll to position [2745, 0]
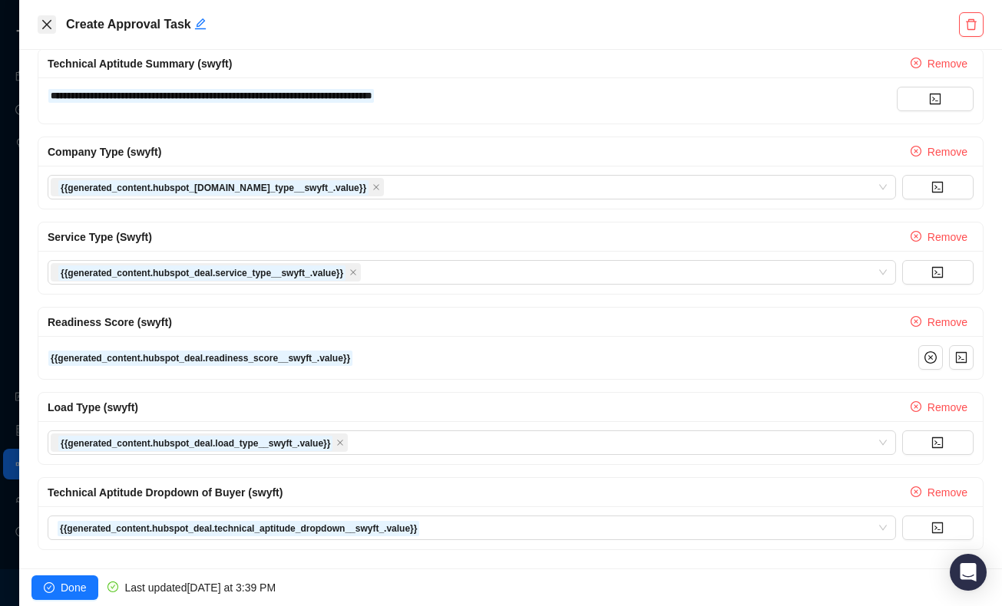
click at [42, 25] on icon "close" at bounding box center [47, 24] width 12 height 12
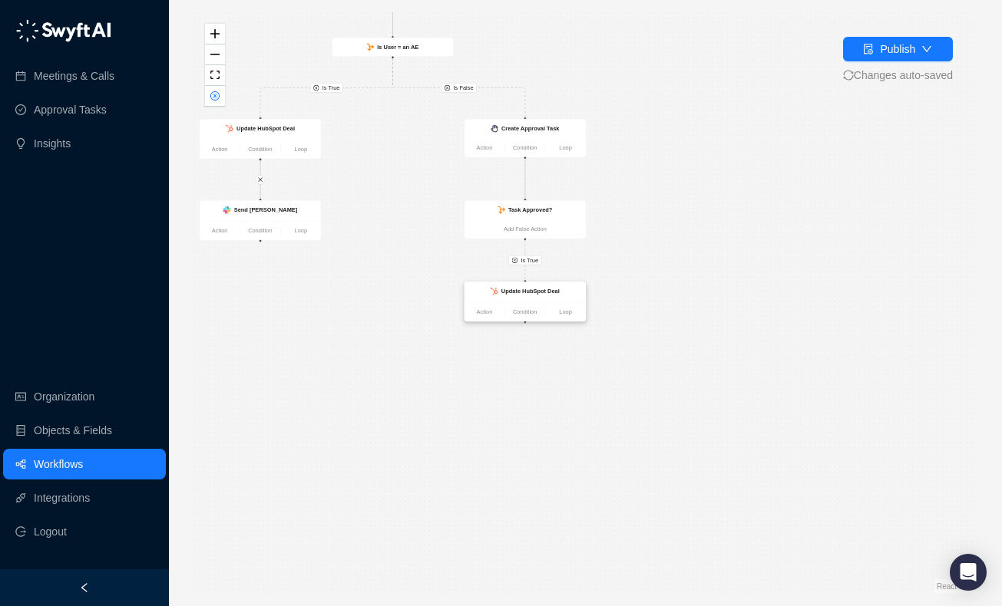
click at [547, 295] on div "Update HubSpot Deal" at bounding box center [530, 291] width 58 height 9
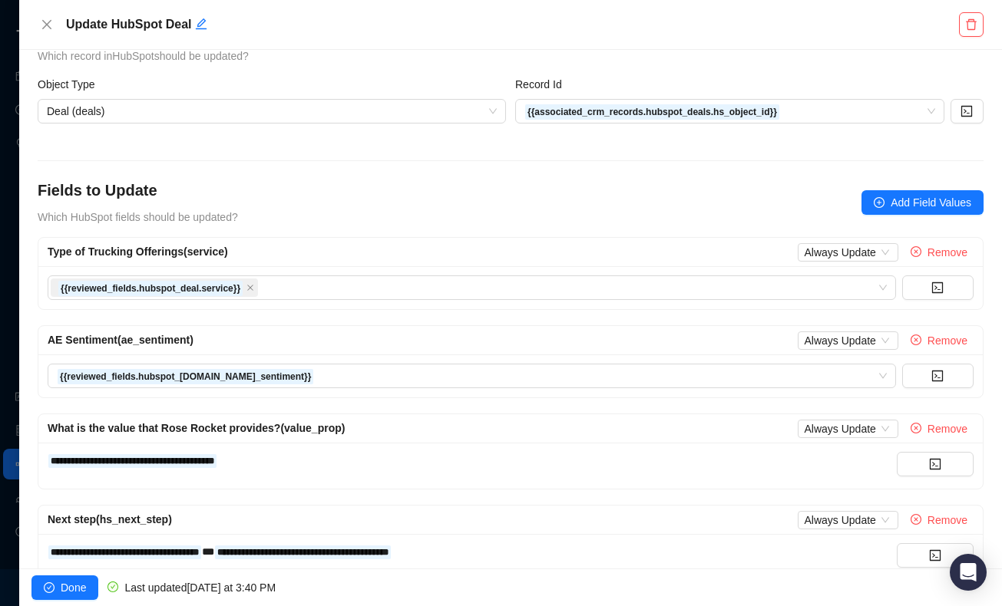
scroll to position [51, 0]
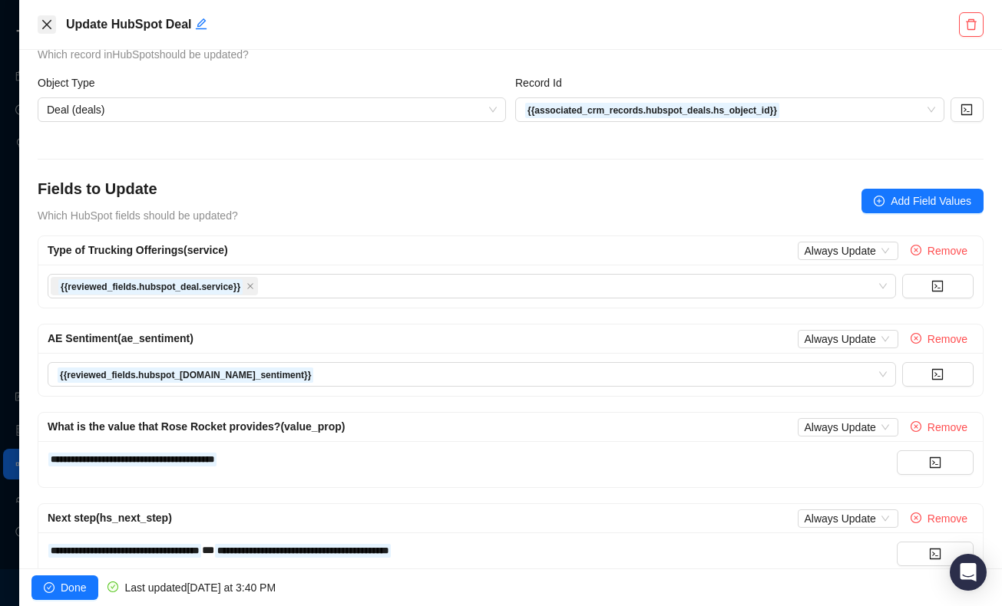
click at [49, 23] on icon "close" at bounding box center [47, 24] width 12 height 12
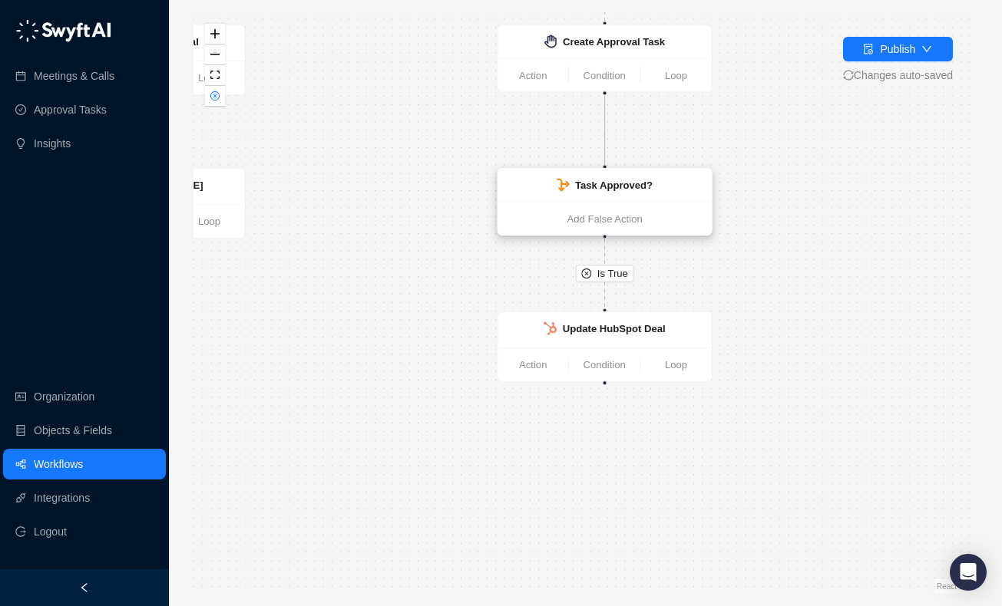
click at [634, 180] on strong "Task Approved?" at bounding box center [614, 186] width 78 height 12
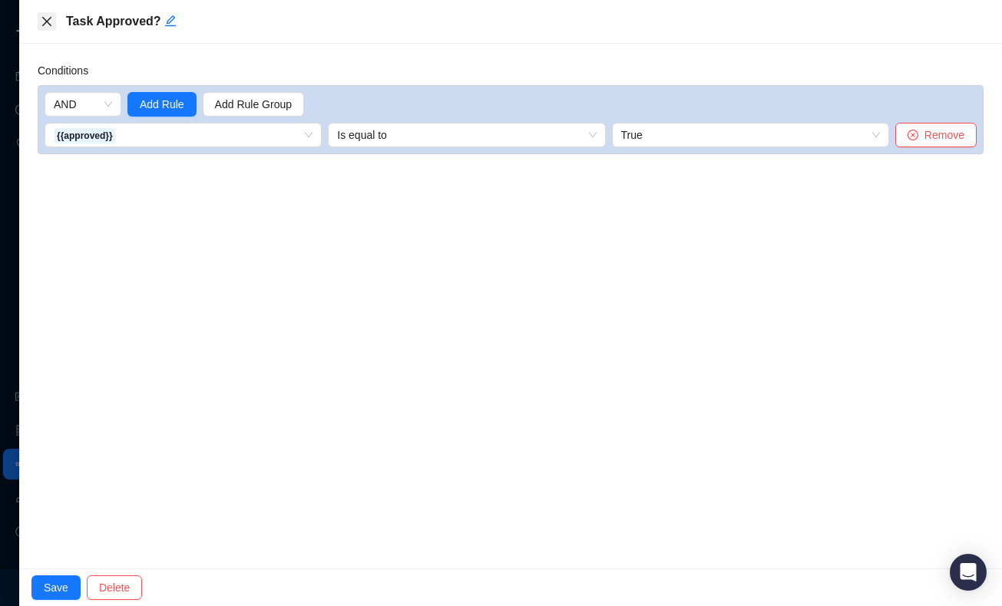
click at [41, 25] on icon "close" at bounding box center [47, 21] width 12 height 12
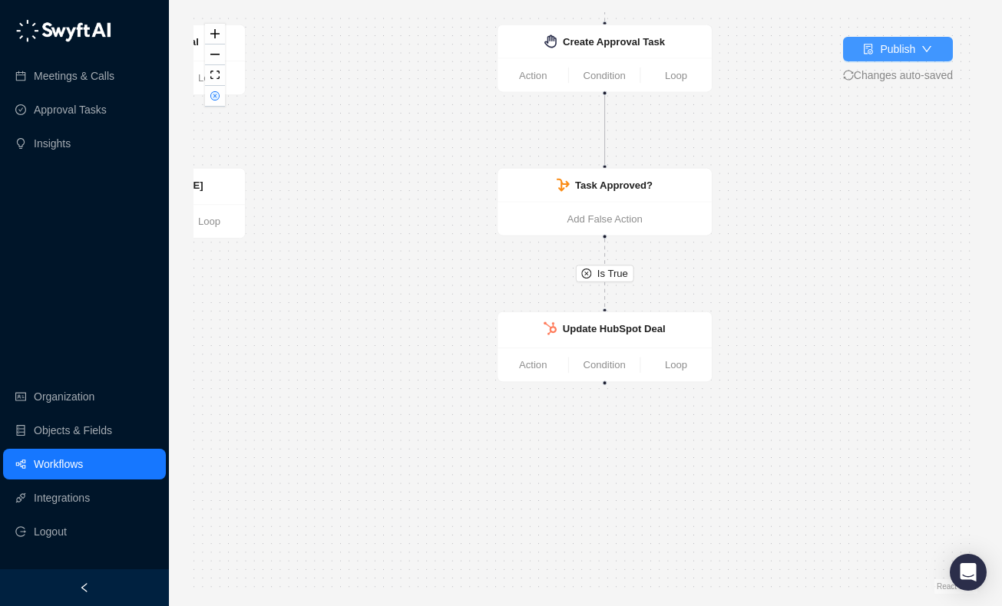
click at [896, 49] on div "Publish" at bounding box center [897, 49] width 35 height 17
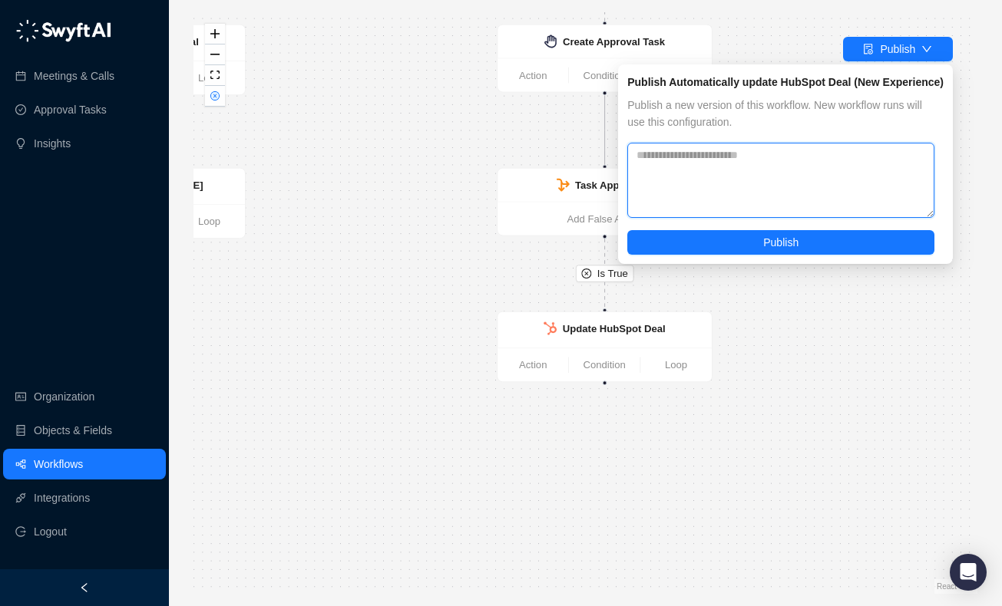
click at [839, 179] on textarea at bounding box center [780, 180] width 307 height 75
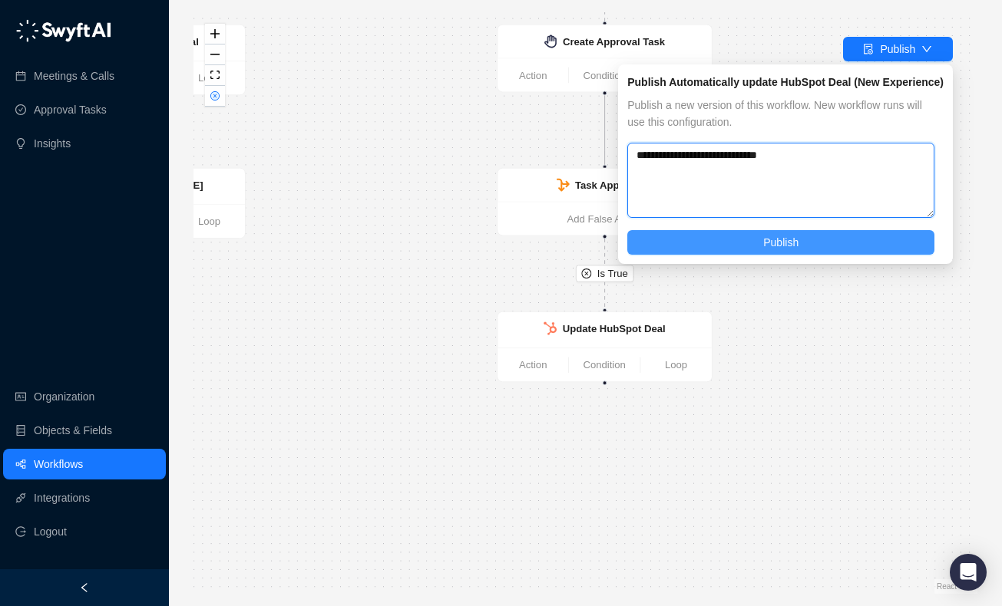
type textarea "**********"
click at [813, 234] on button "Publish" at bounding box center [780, 242] width 307 height 25
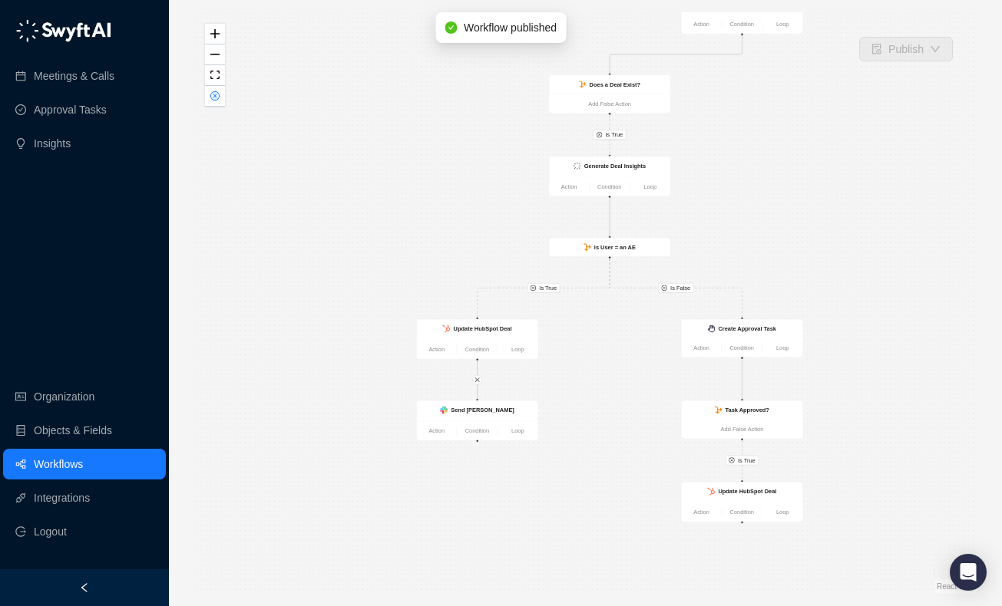
drag, startPoint x: 379, startPoint y: 200, endPoint x: 605, endPoint y: 461, distance: 345.6
click at [606, 463] on div "Is True Is True Is False Is True Call Completed Action Condition Loop Does a De…" at bounding box center [585, 303] width 784 height 582
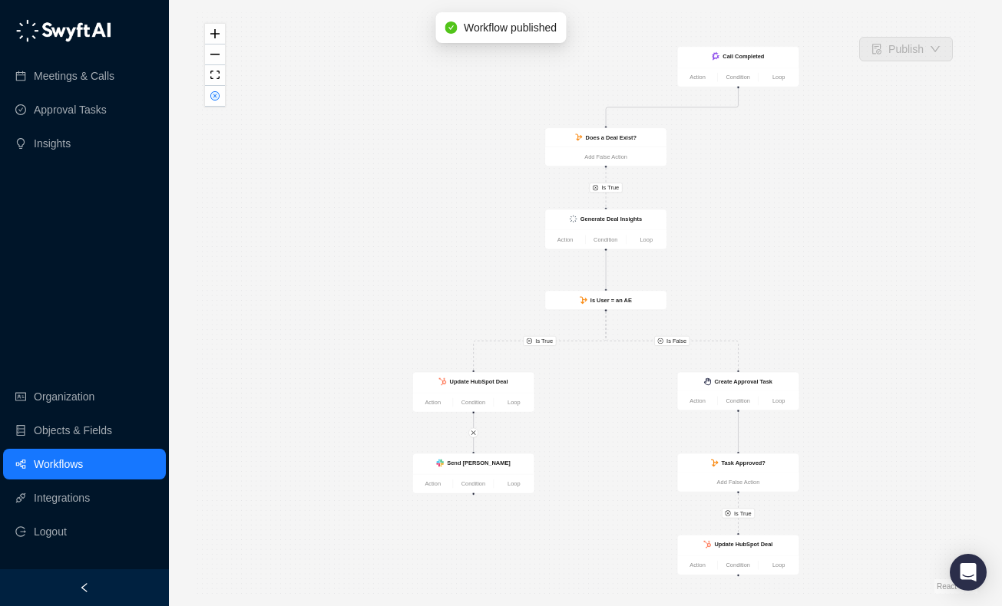
click at [74, 462] on link "Workflows" at bounding box center [58, 464] width 49 height 31
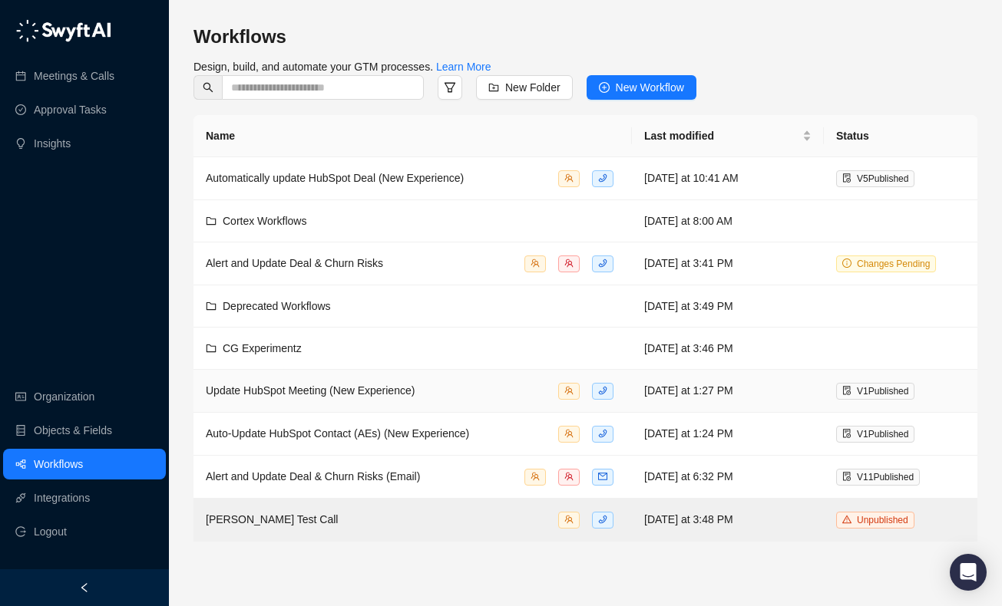
click at [416, 398] on td "Update HubSpot Meeting (New Experience)" at bounding box center [412, 391] width 438 height 43
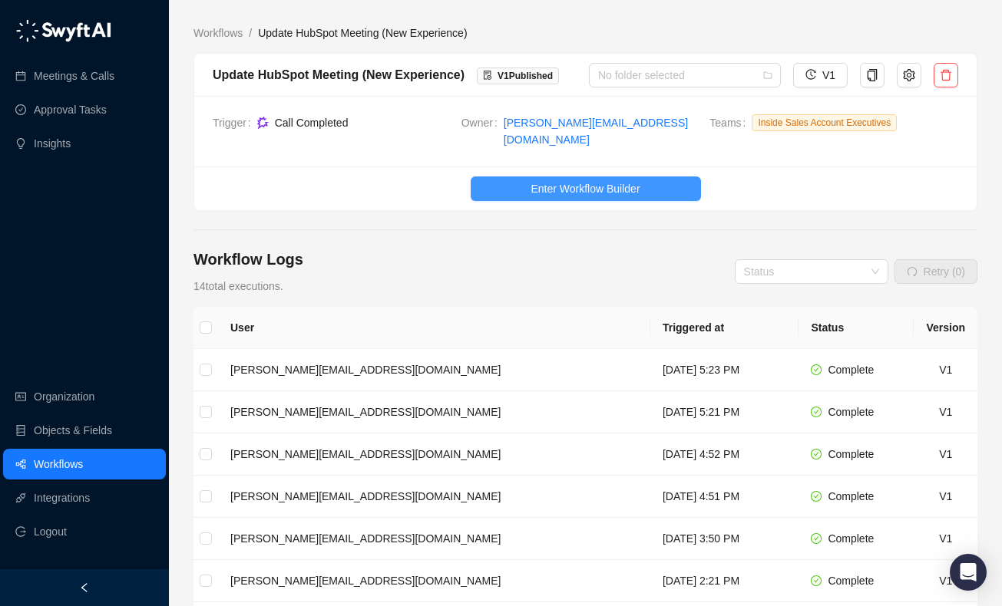
click at [527, 178] on button "Enter Workflow Builder" at bounding box center [586, 189] width 230 height 25
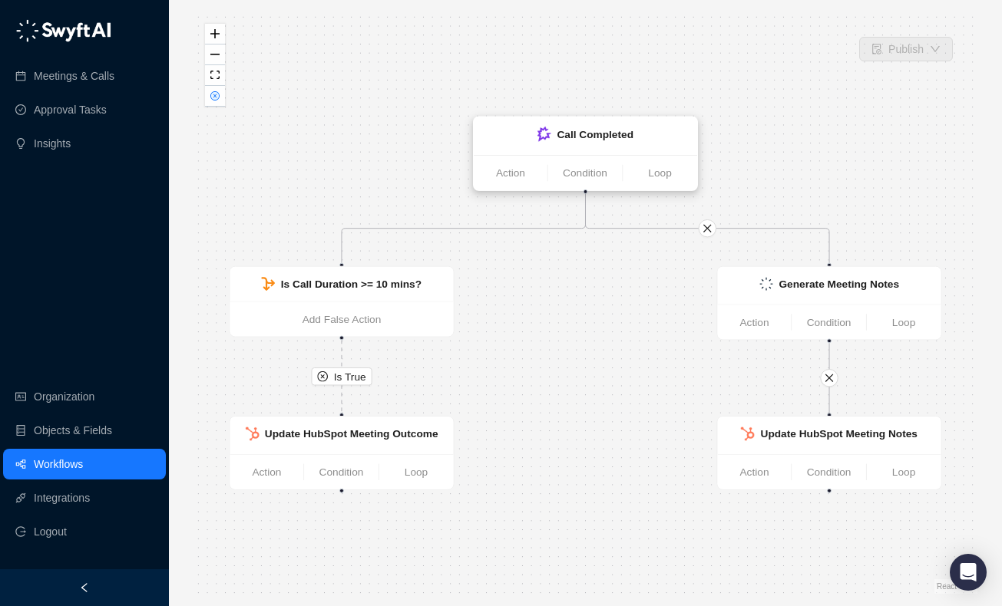
click at [606, 144] on div "Call Completed" at bounding box center [586, 136] width 206 height 20
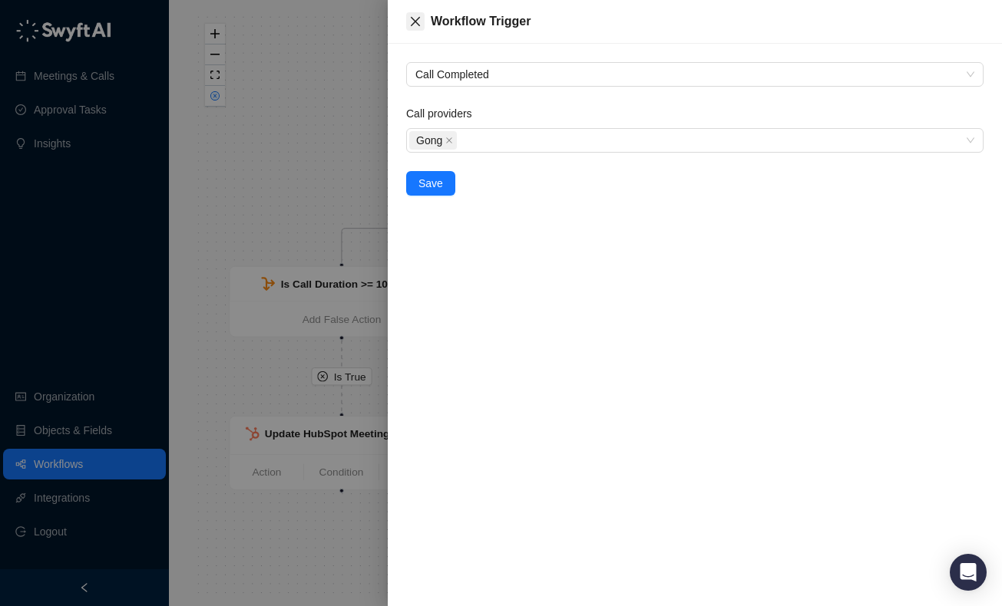
click at [415, 23] on icon "close" at bounding box center [415, 21] width 12 height 12
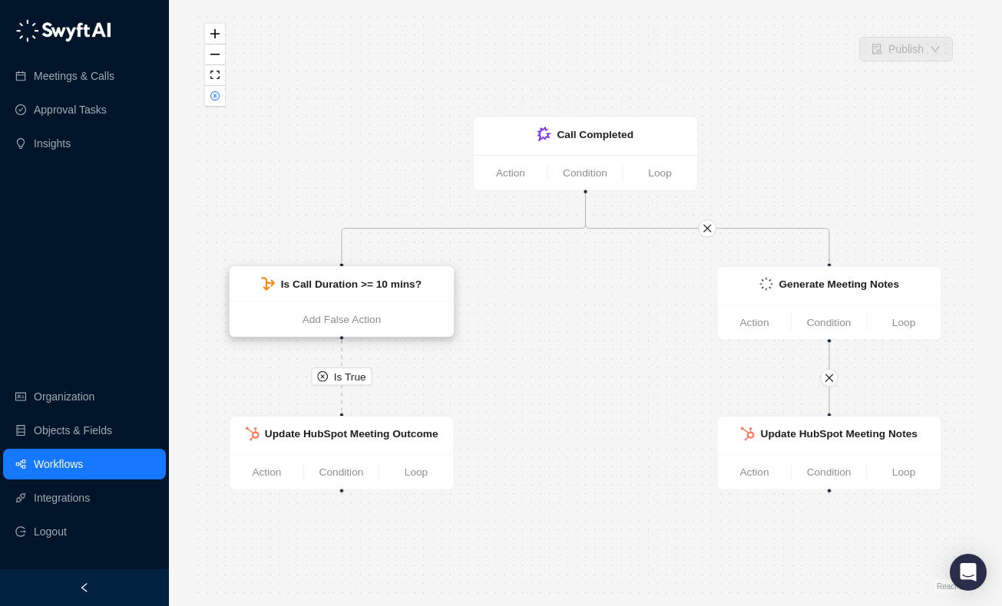
click at [356, 288] on strong "Is Call Duration >= 10 mins?" at bounding box center [351, 284] width 140 height 12
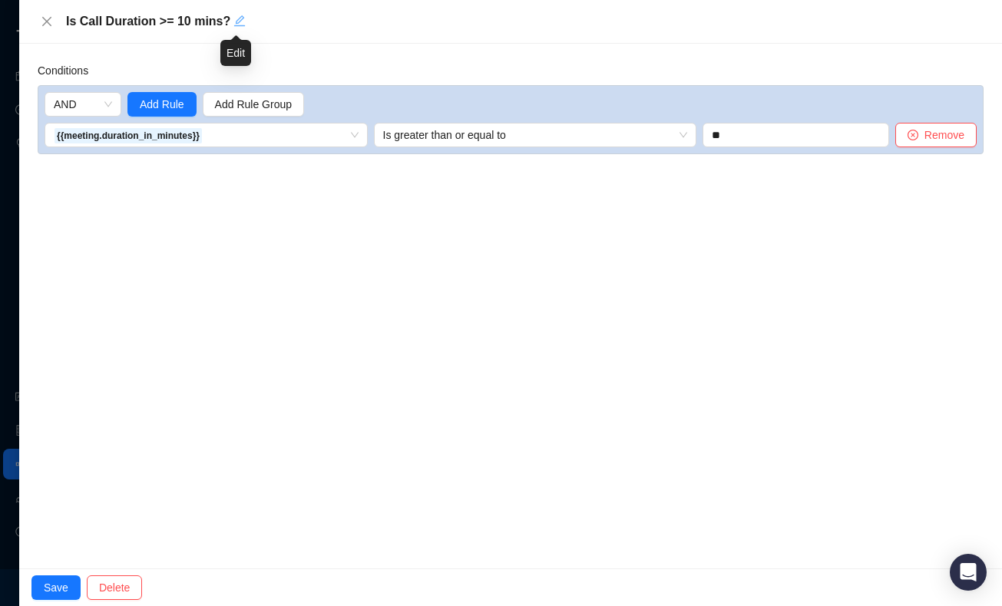
click at [236, 22] on icon "edit" at bounding box center [239, 20] width 11 height 11
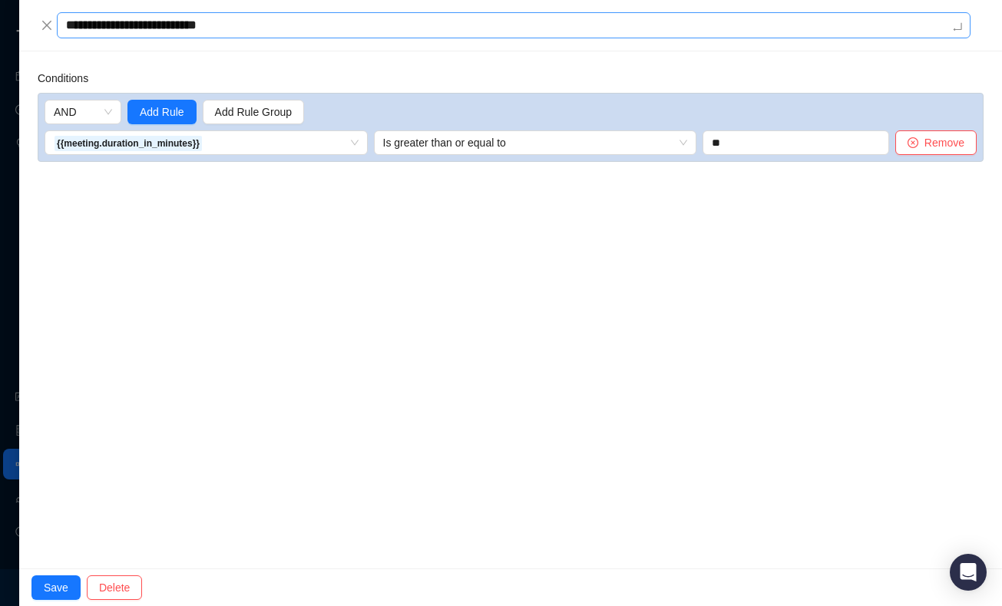
click at [189, 24] on textarea "**********" at bounding box center [513, 25] width 913 height 26
type textarea "**********"
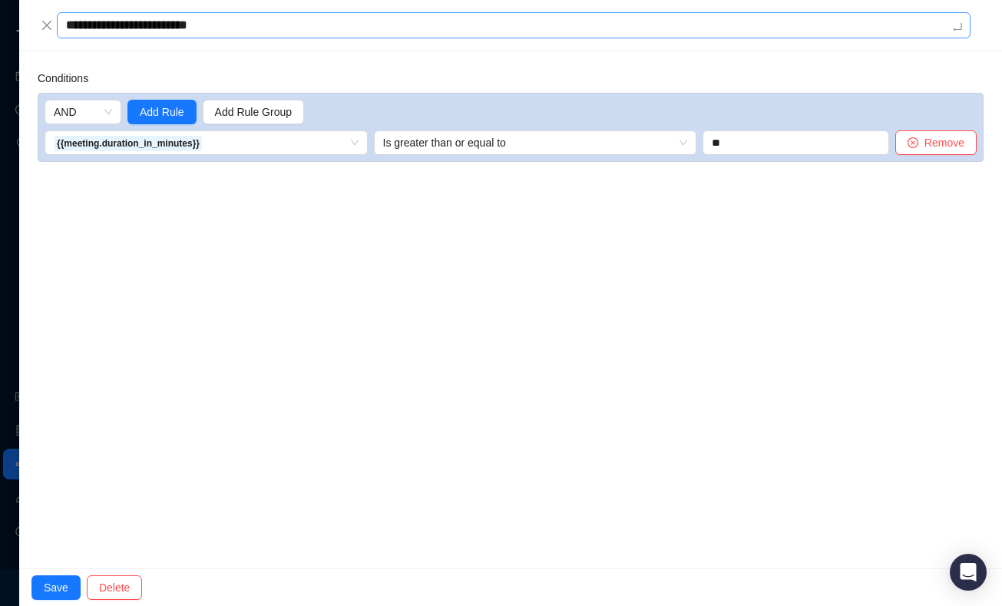
type textarea "**********"
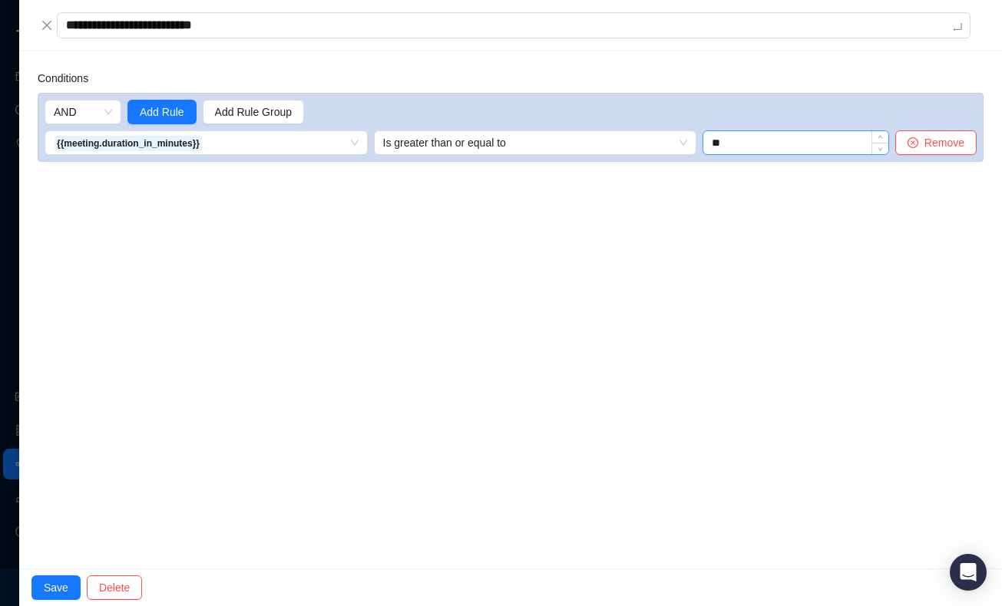
click at [768, 147] on div "**" at bounding box center [795, 142] width 187 height 25
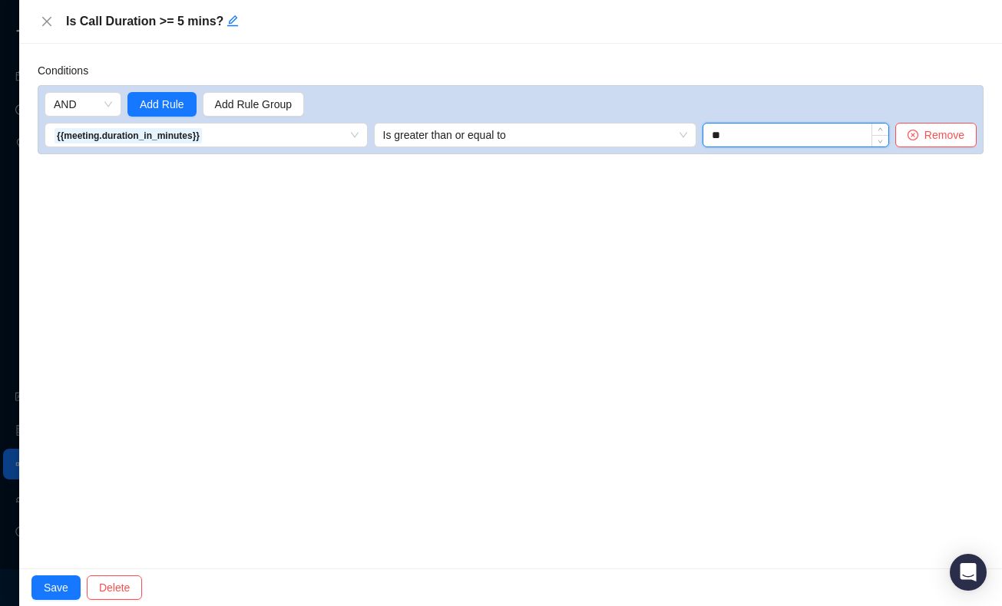
click at [756, 134] on input "**" at bounding box center [795, 135] width 185 height 23
type input "*"
click at [594, 305] on div "Conditions AND Add Rule Add Rule Group {{meeting.duration_in_minutes}} Is great…" at bounding box center [510, 306] width 982 height 525
click at [58, 585] on span "Save" at bounding box center [56, 587] width 25 height 17
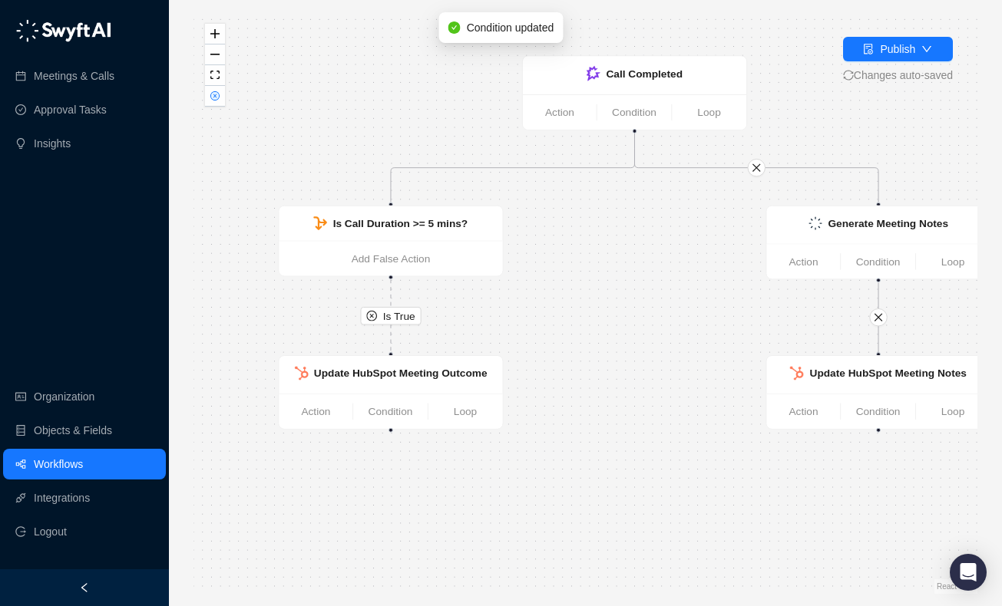
drag, startPoint x: 408, startPoint y: 368, endPoint x: 454, endPoint y: 302, distance: 80.0
click at [454, 302] on div "Is True Call Completed Action Condition Loop Is Call Duration >= 5 mins? Add Fa…" at bounding box center [585, 303] width 784 height 582
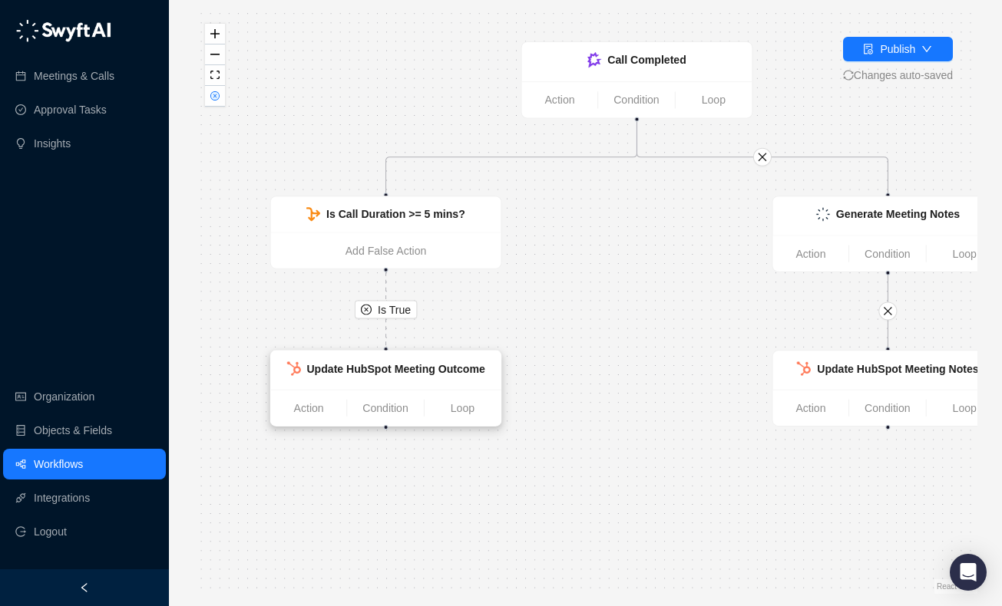
click at [417, 379] on div "Update HubSpot Meeting Outcome" at bounding box center [386, 370] width 212 height 20
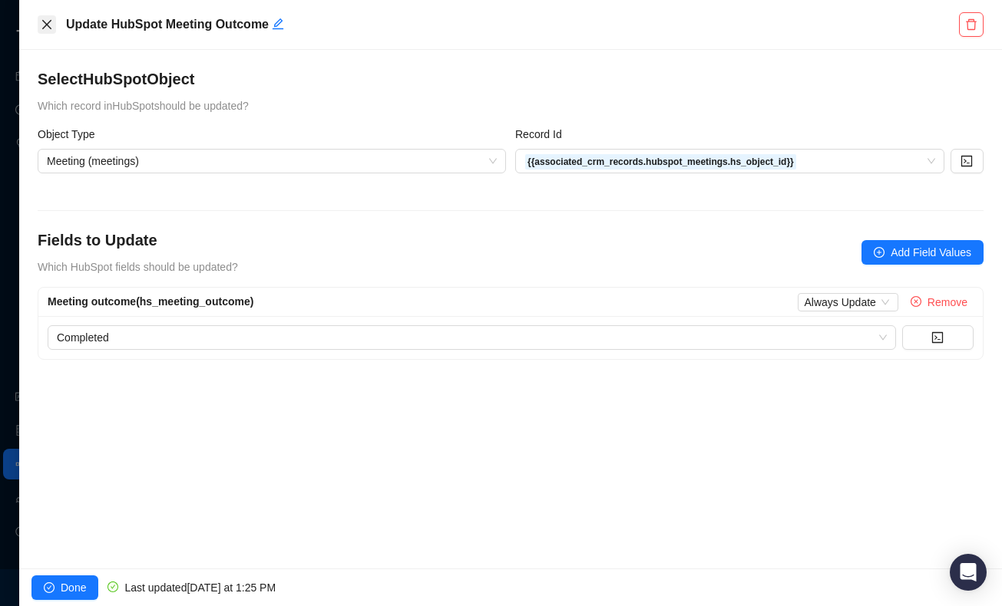
click at [43, 25] on icon "close" at bounding box center [47, 24] width 12 height 12
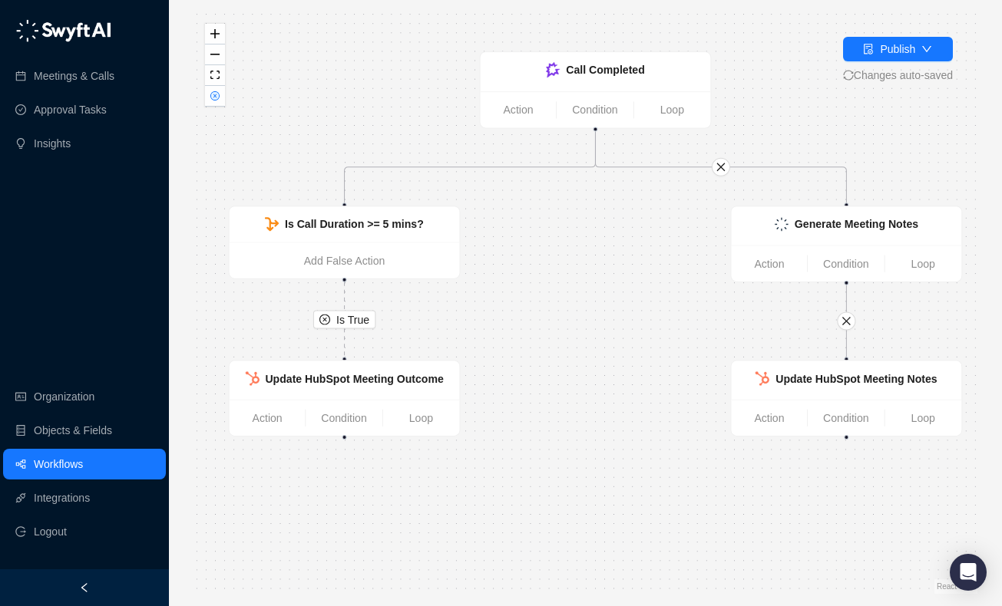
drag, startPoint x: 670, startPoint y: 320, endPoint x: 629, endPoint y: 330, distance: 42.6
click at [629, 330] on div "Is True Call Completed Action Condition Loop Is Call Duration >= 5 mins? Add Fa…" at bounding box center [585, 303] width 784 height 582
click at [406, 226] on strong "Is Call Duration >= 5 mins?" at bounding box center [354, 224] width 139 height 12
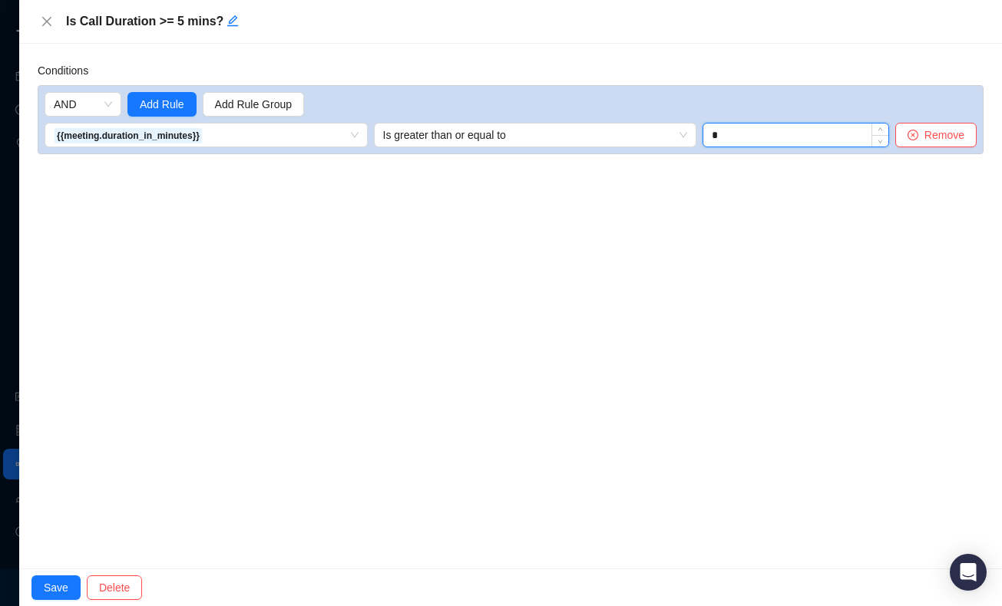
click at [754, 134] on input "*" at bounding box center [795, 135] width 185 height 23
type input "**"
click at [178, 21] on h5 "Is Call Duration >= 5 mins?" at bounding box center [522, 21] width 913 height 18
click at [235, 22] on icon "edit" at bounding box center [232, 21] width 12 height 12
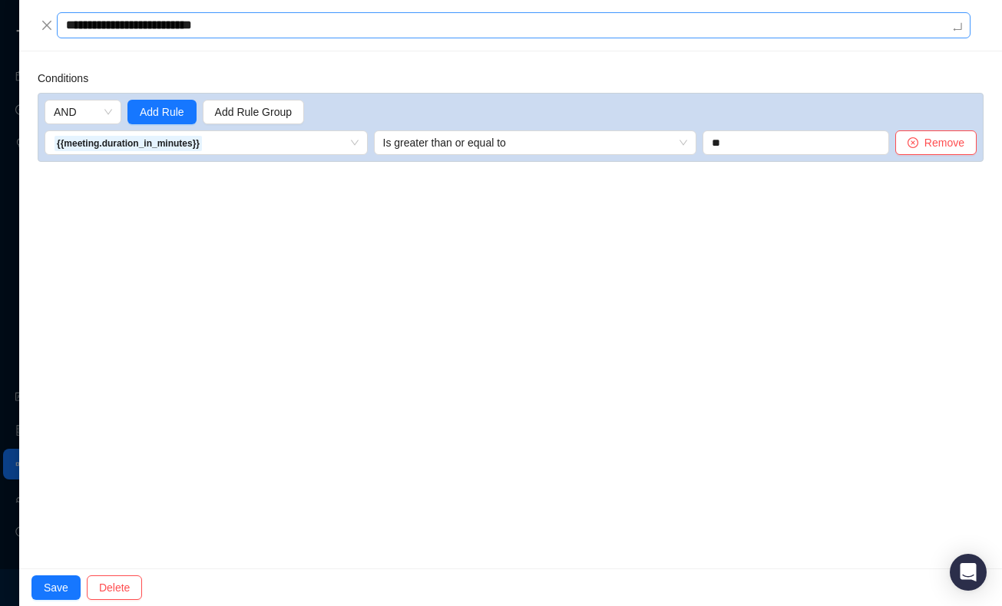
click at [185, 25] on textarea "**********" at bounding box center [513, 25] width 913 height 26
type textarea "**********"
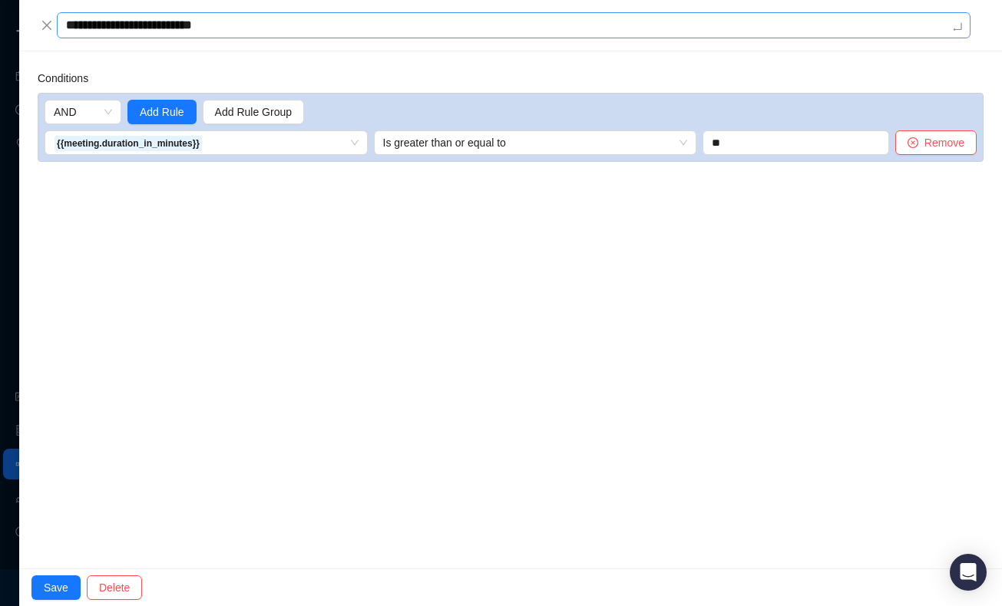
type textarea "**********"
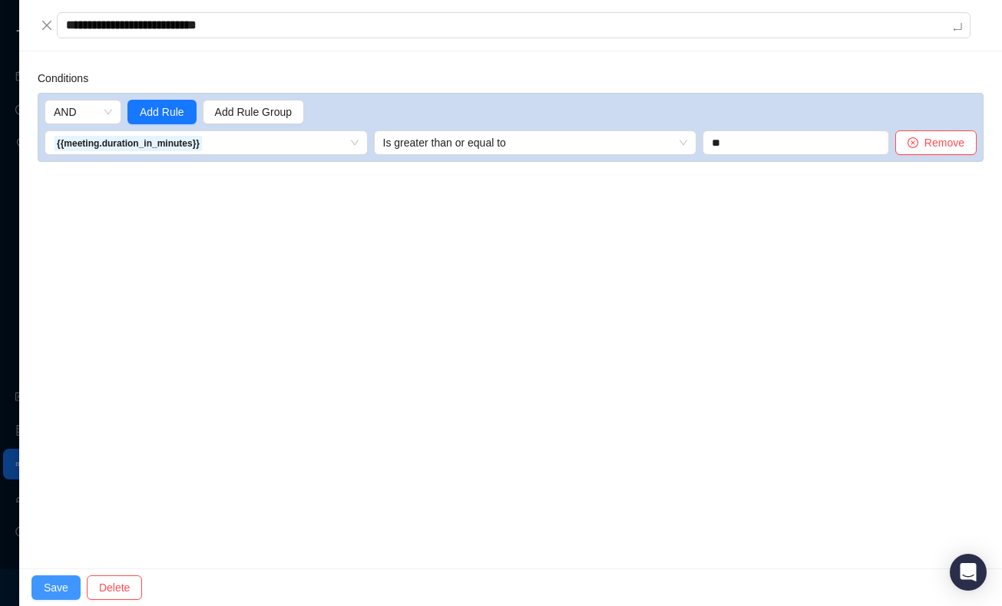
click at [58, 585] on span "Save" at bounding box center [56, 587] width 25 height 17
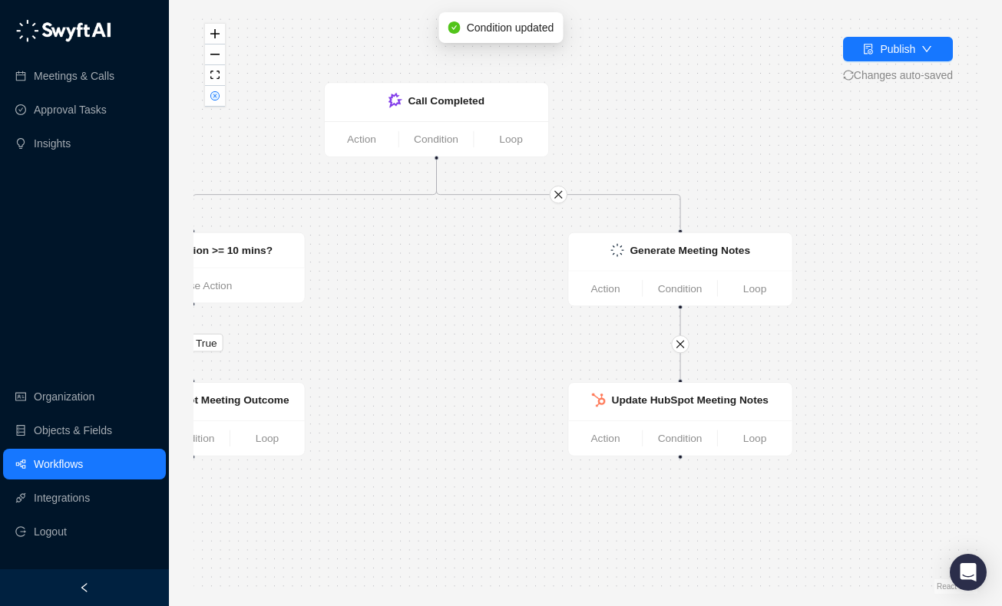
drag, startPoint x: 676, startPoint y: 345, endPoint x: 496, endPoint y: 289, distance: 188.9
click at [496, 289] on div "Is True Call Completed Action Condition Loop Is Call Duration >= 10 mins? Add F…" at bounding box center [585, 303] width 784 height 582
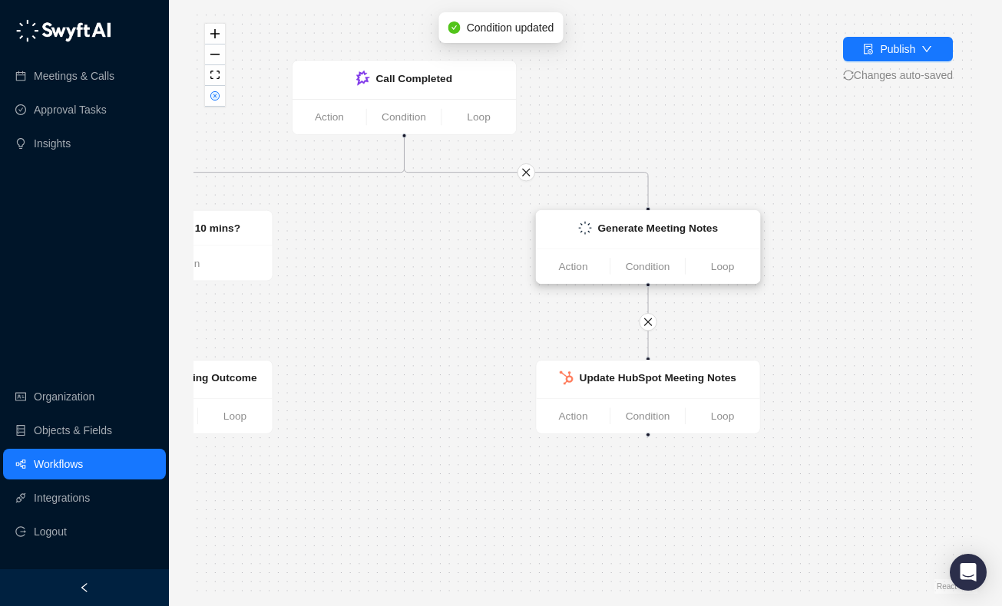
click at [636, 235] on div "Generate Meeting Notes" at bounding box center [657, 228] width 121 height 16
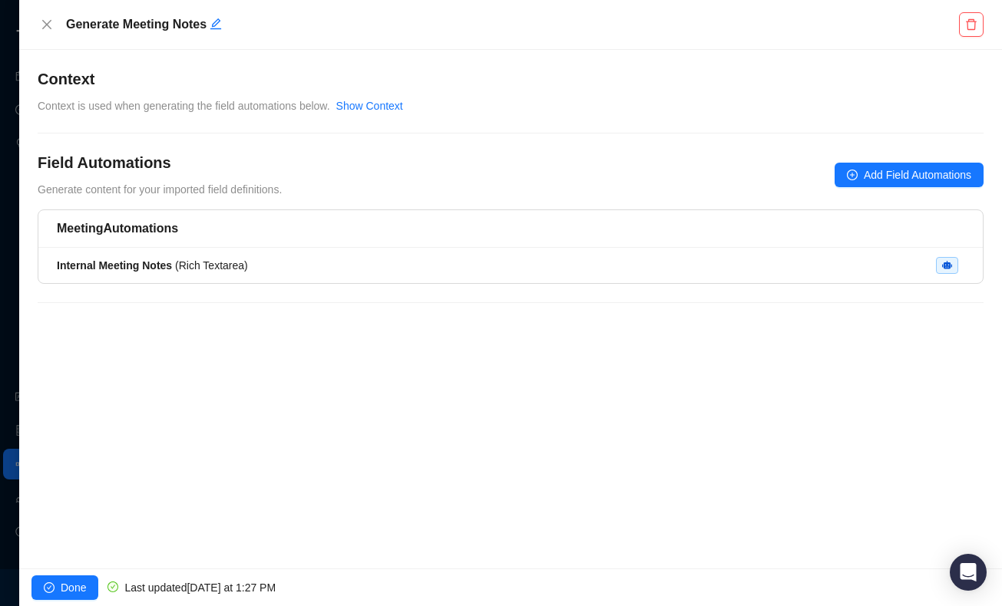
click at [45, 15] on div "Generate Meeting Notes" at bounding box center [511, 24] width 946 height 25
click at [44, 25] on icon "close" at bounding box center [47, 24] width 12 height 12
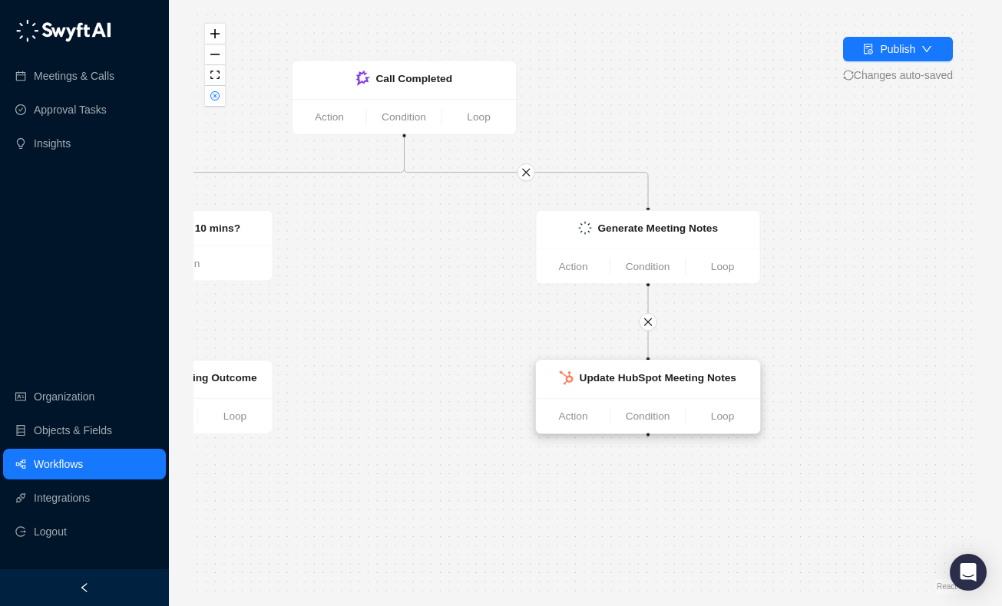
click at [663, 385] on div "Update HubSpot Meeting Notes" at bounding box center [657, 378] width 157 height 16
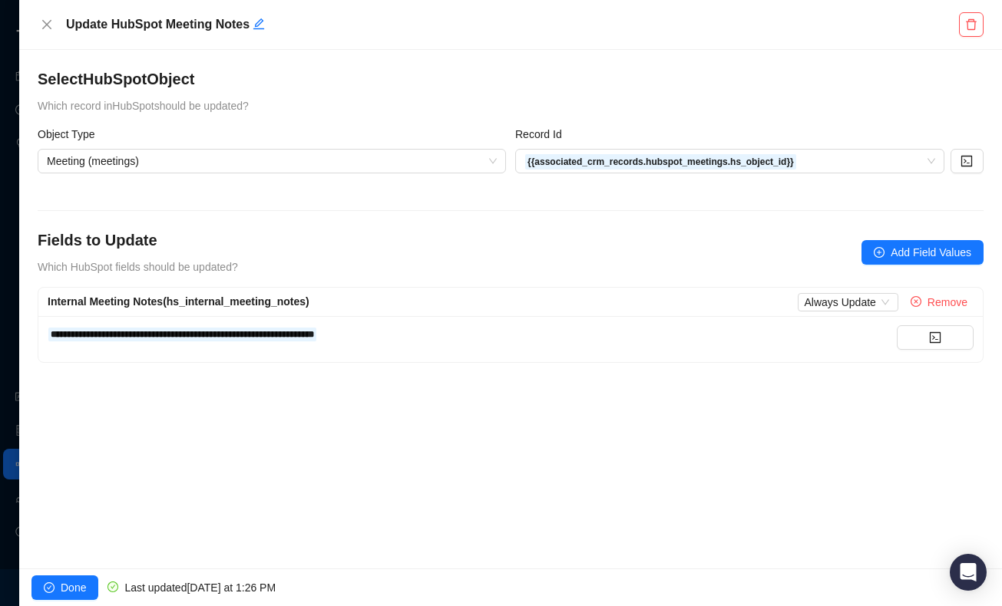
click at [256, 196] on form "**********" at bounding box center [511, 244] width 946 height 237
click at [41, 25] on icon "close" at bounding box center [47, 24] width 12 height 12
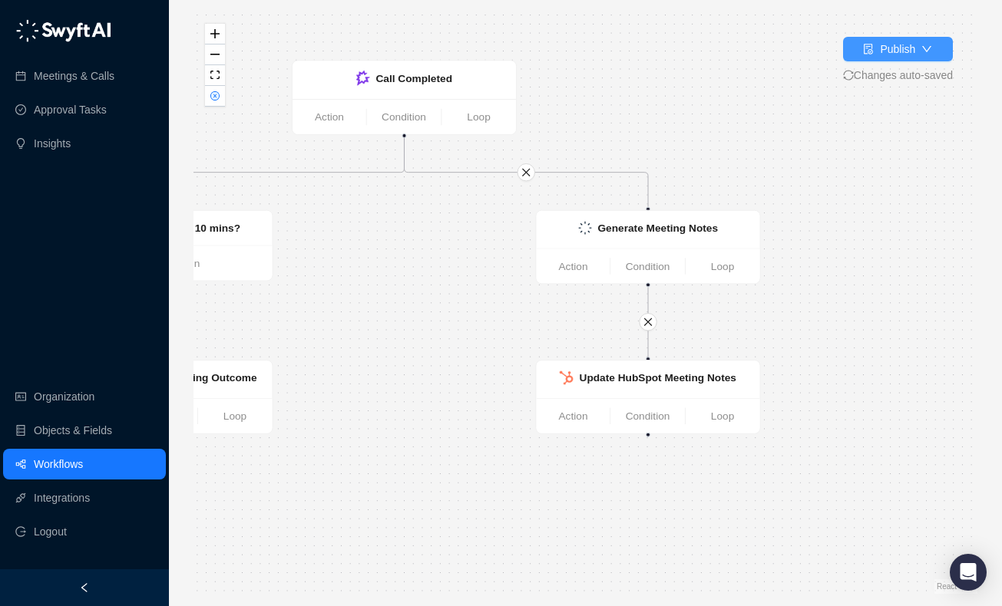
click at [896, 51] on div "Publish" at bounding box center [897, 49] width 35 height 17
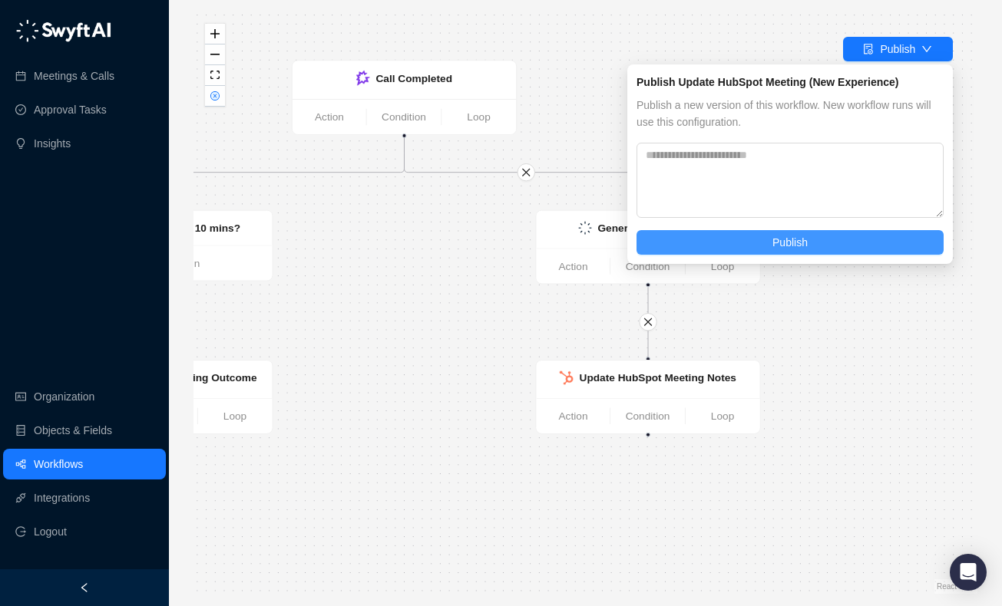
click at [795, 252] on button "Publish" at bounding box center [789, 242] width 307 height 25
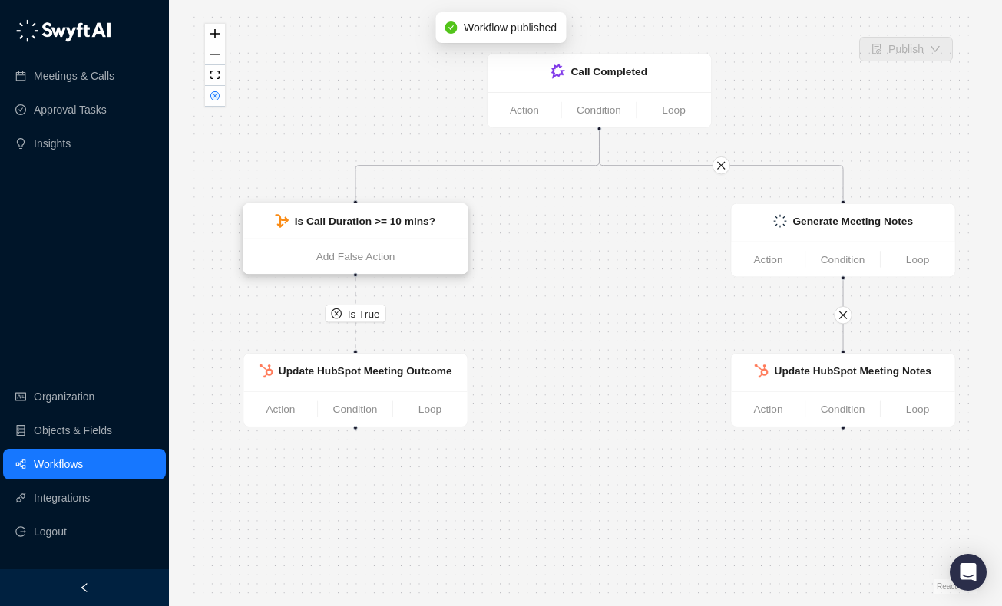
drag, startPoint x: 386, startPoint y: 294, endPoint x: 398, endPoint y: 231, distance: 64.1
click at [398, 231] on div "Is True Call Completed Action Condition Loop Is Call Duration >= 10 mins? Add F…" at bounding box center [585, 303] width 784 height 582
click at [66, 467] on link "Workflows" at bounding box center [58, 464] width 49 height 31
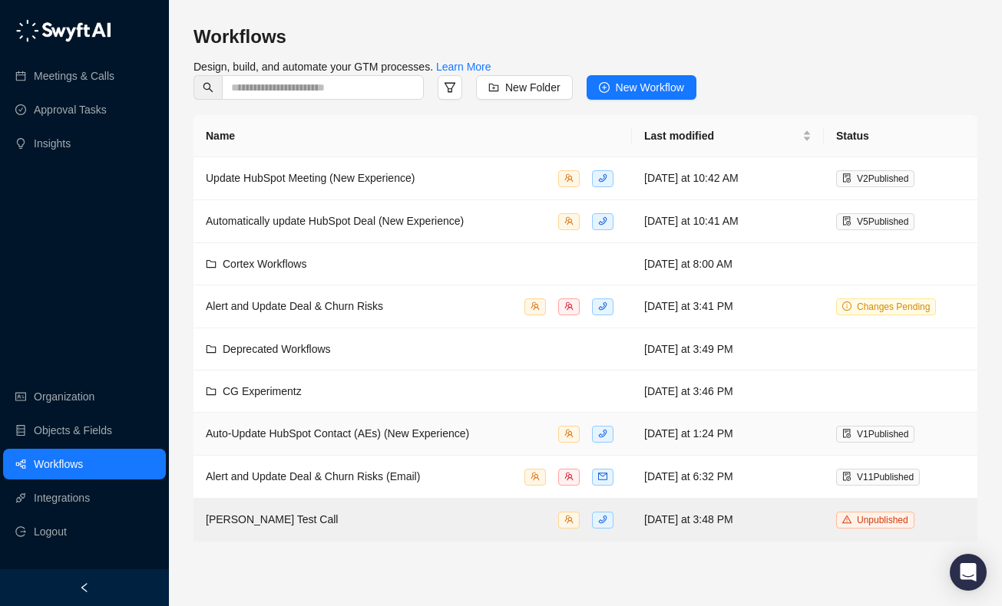
click at [454, 439] on div "Auto-Update HubSpot Contact (AEs) (New Experience)" at bounding box center [337, 433] width 263 height 17
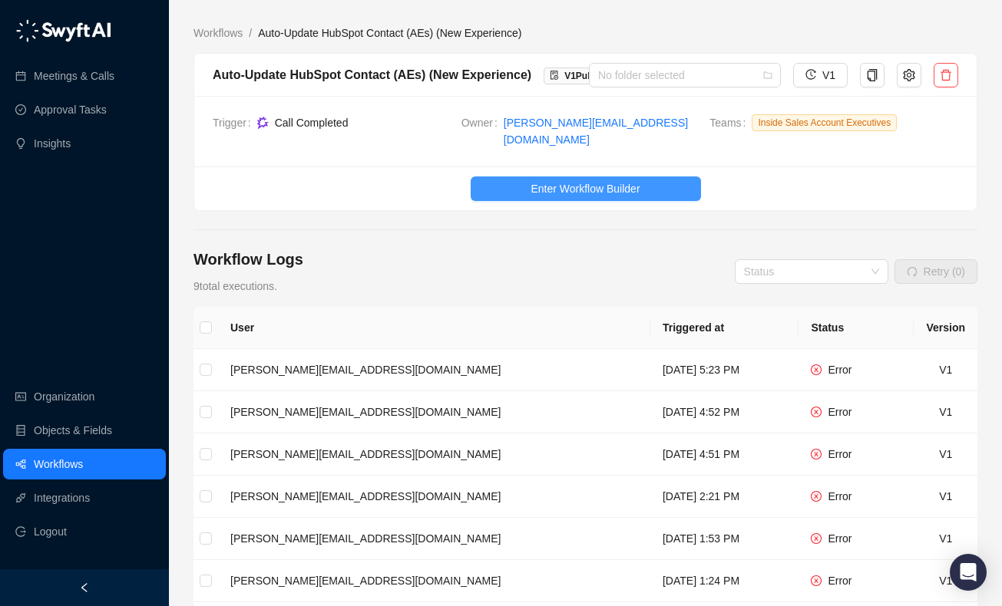
click at [543, 180] on span "Enter Workflow Builder" at bounding box center [584, 188] width 109 height 17
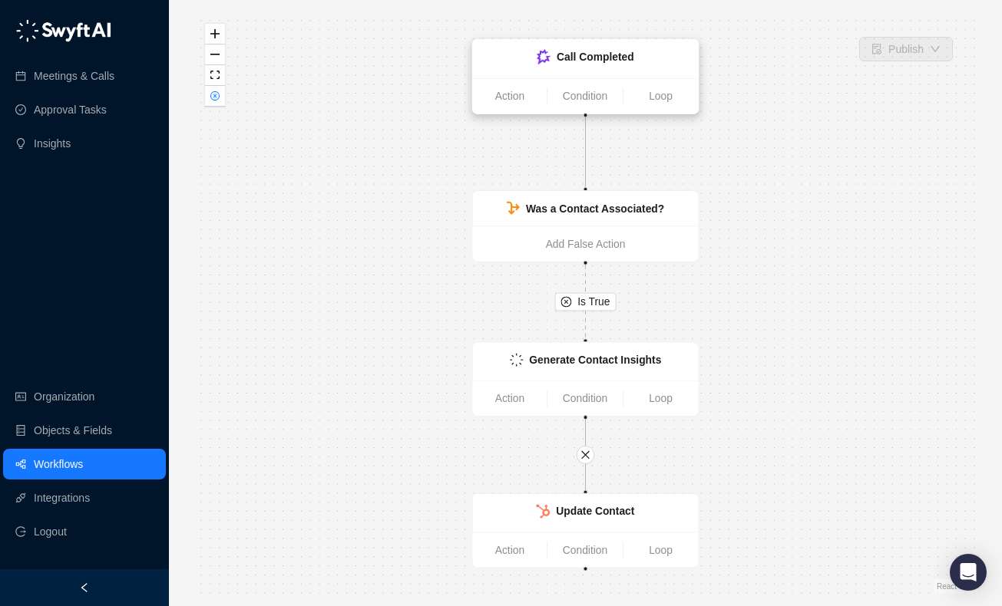
click at [600, 49] on div "Call Completed" at bounding box center [595, 56] width 78 height 17
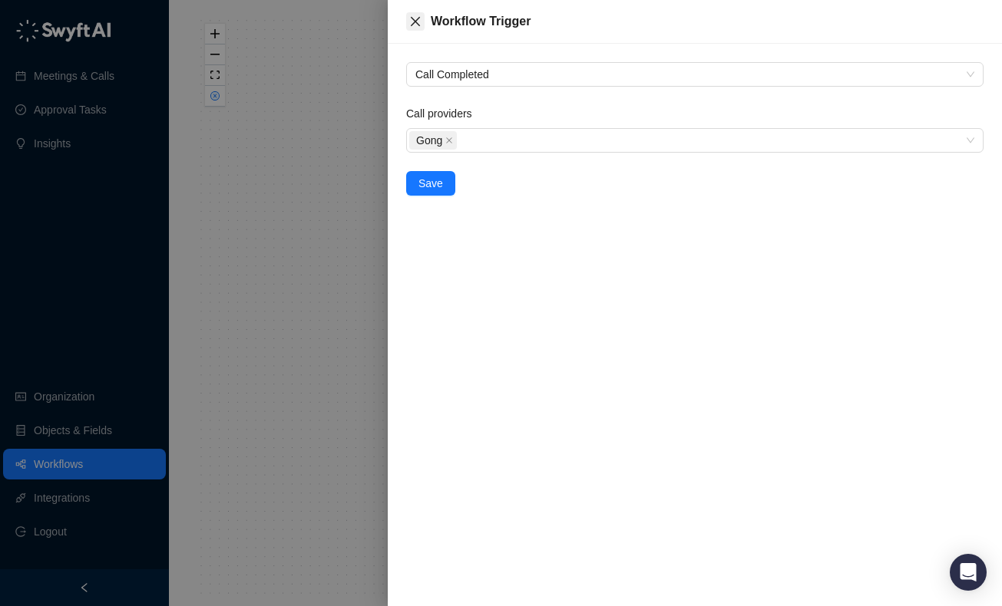
click at [414, 21] on icon "close" at bounding box center [415, 21] width 12 height 12
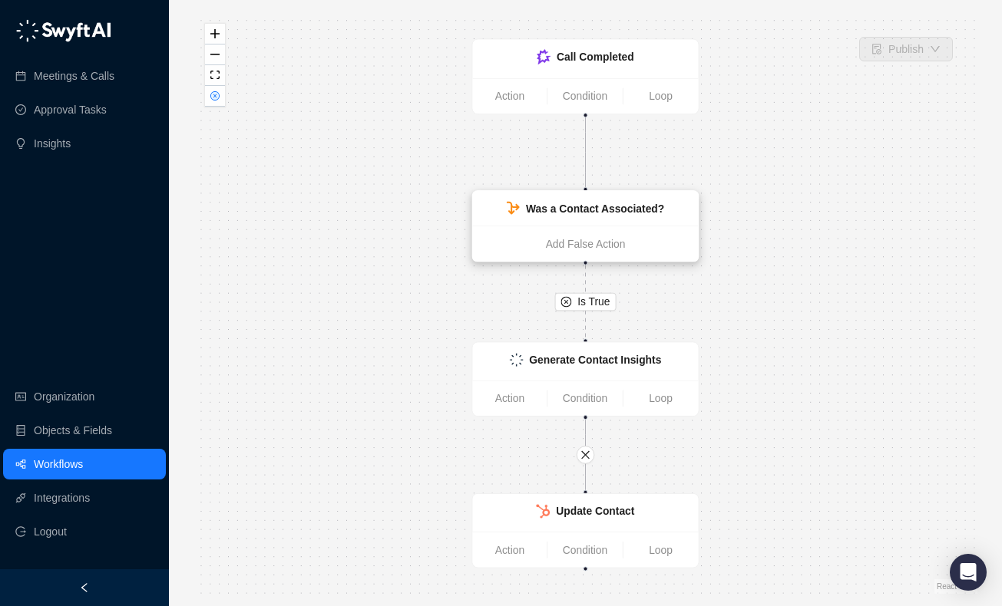
click at [549, 217] on div "Was a Contact Associated?" at bounding box center [585, 208] width 226 height 35
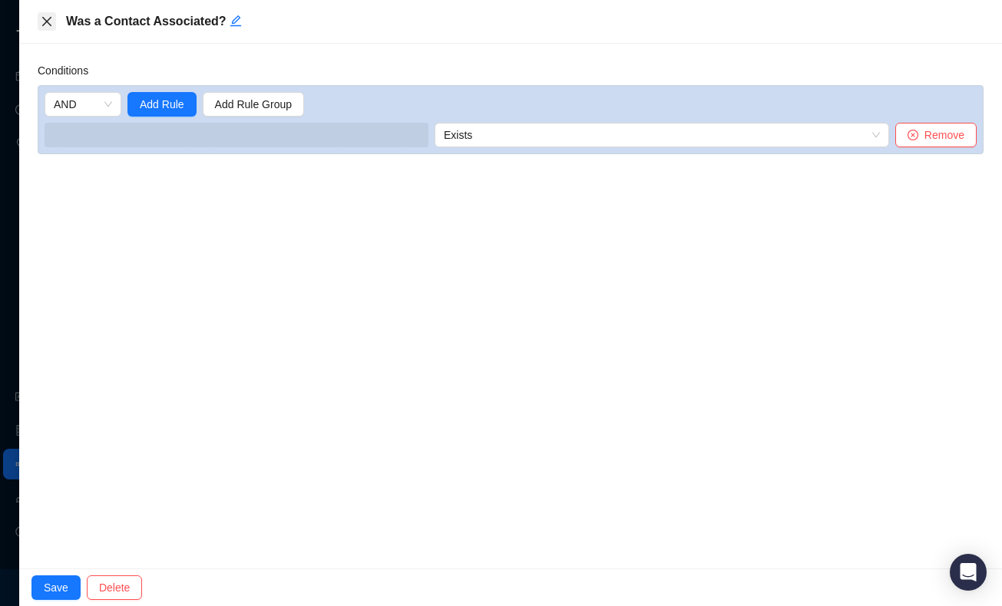
click at [51, 21] on icon "close" at bounding box center [47, 21] width 12 height 12
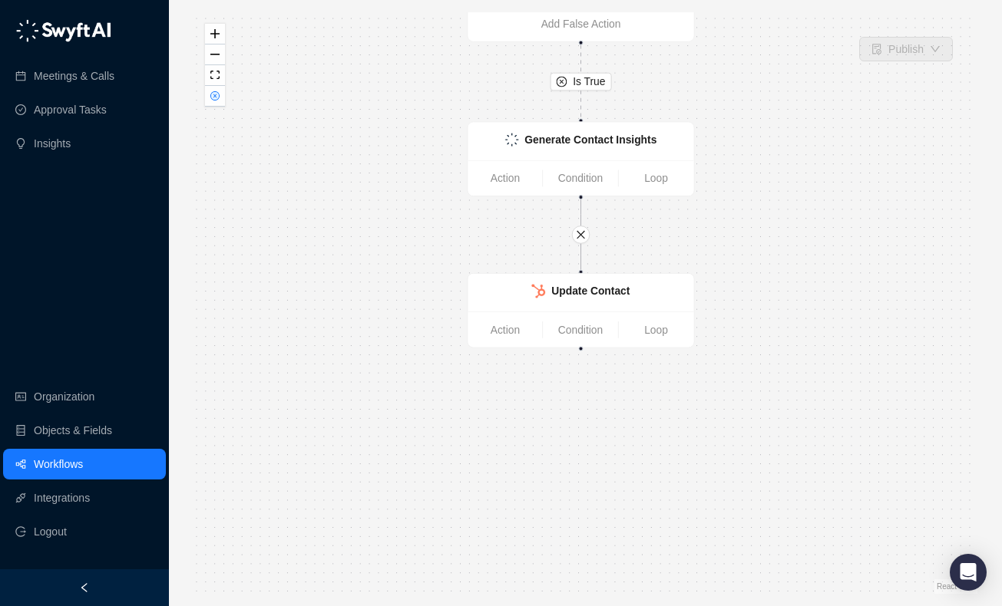
drag, startPoint x: 434, startPoint y: 345, endPoint x: 429, endPoint y: 124, distance: 220.3
click at [429, 124] on div "Is True Call Completed Action Condition Loop Was a Contact Associated? Add Fals…" at bounding box center [585, 303] width 784 height 582
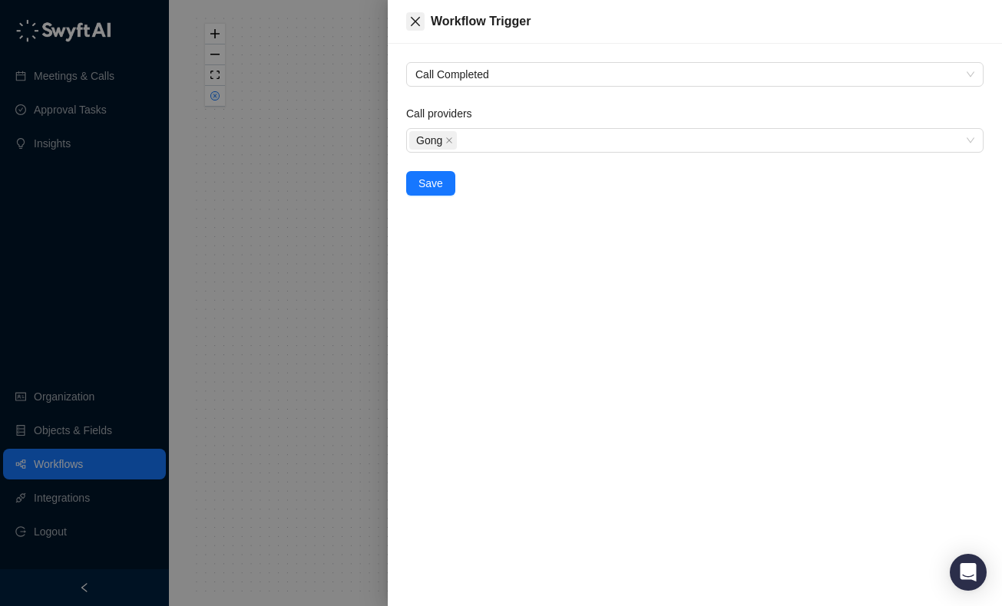
click at [417, 15] on button "Close" at bounding box center [415, 21] width 18 height 18
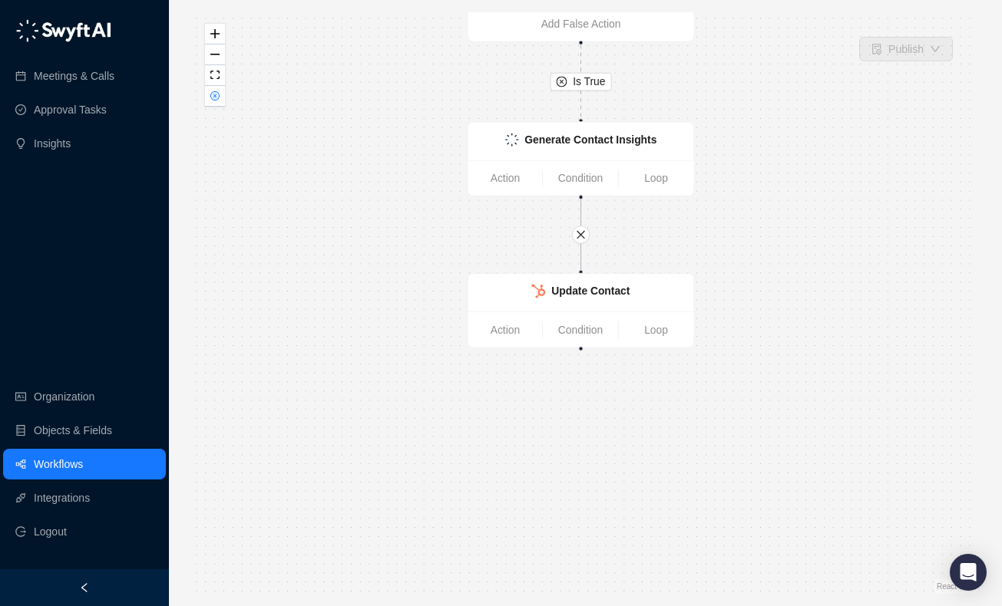
click at [68, 471] on link "Workflows" at bounding box center [58, 464] width 49 height 31
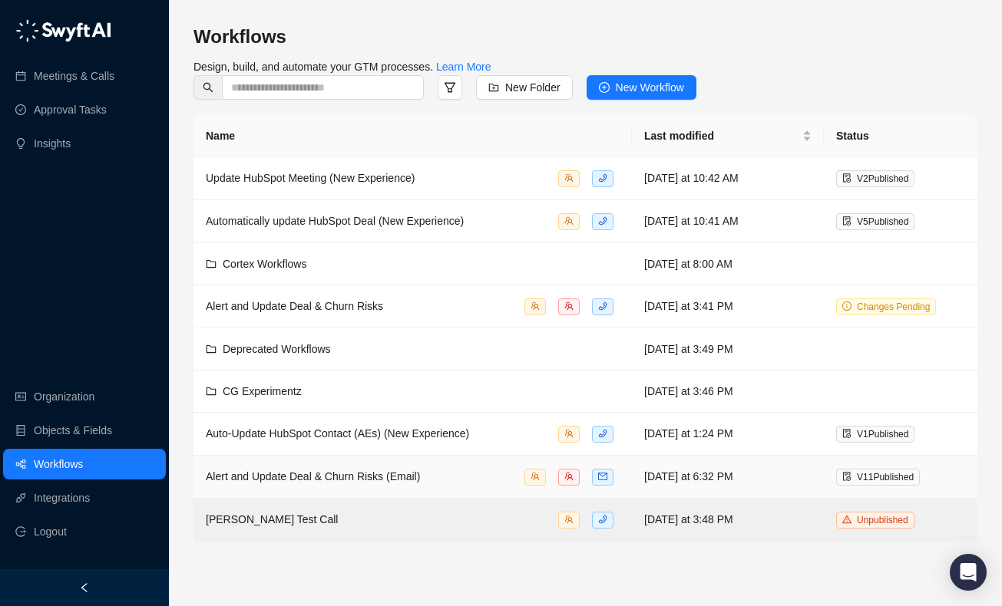
click at [380, 477] on span "Alert and Update Deal & Churn Risks (Email)" at bounding box center [313, 477] width 214 height 12
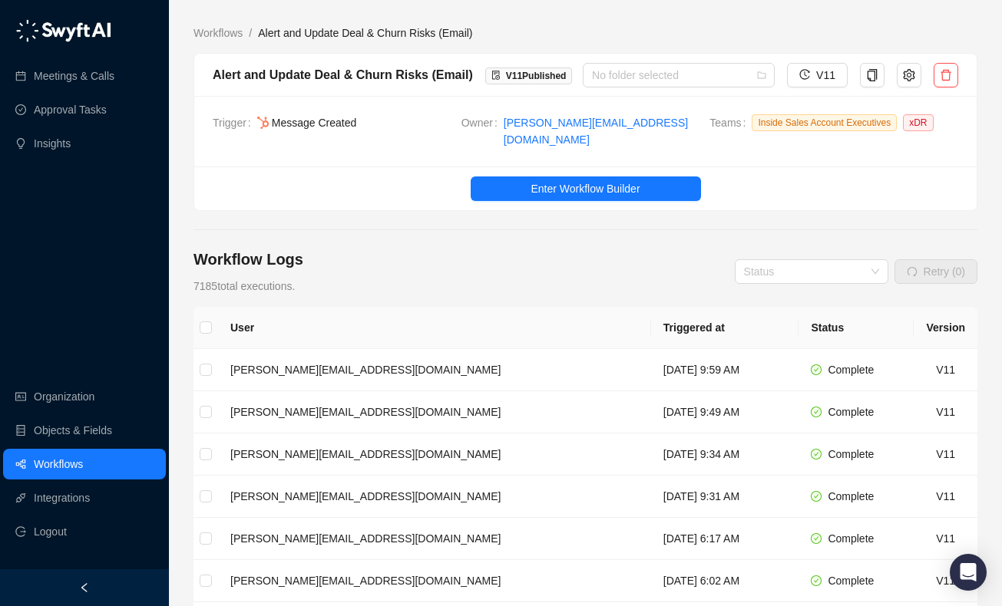
click at [83, 456] on link "Workflows" at bounding box center [58, 464] width 49 height 31
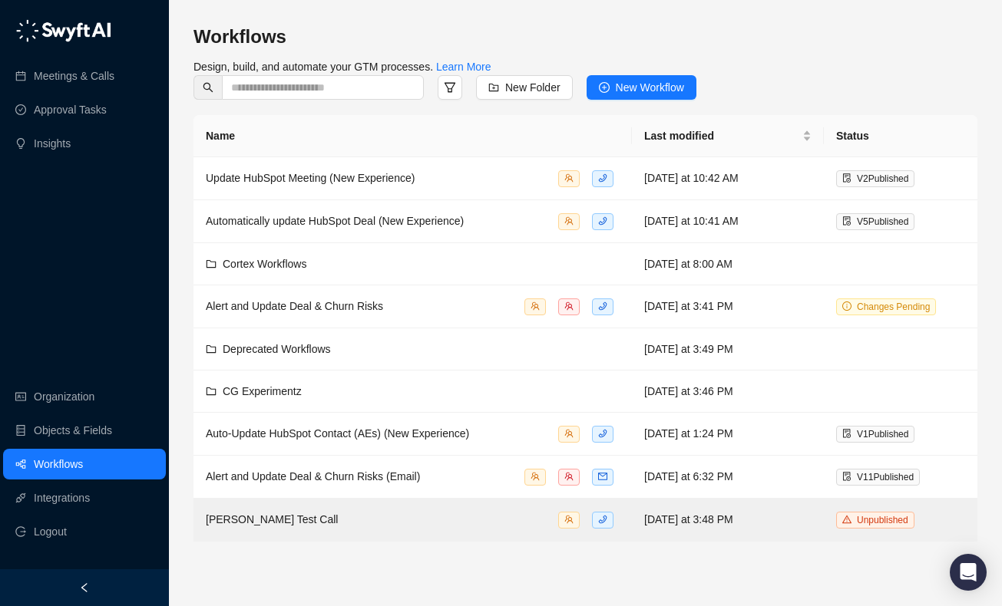
click at [83, 463] on link "Workflows" at bounding box center [58, 464] width 49 height 31
click at [298, 435] on span "Auto-Update HubSpot Contact (AEs) (New Experience)" at bounding box center [337, 434] width 263 height 12
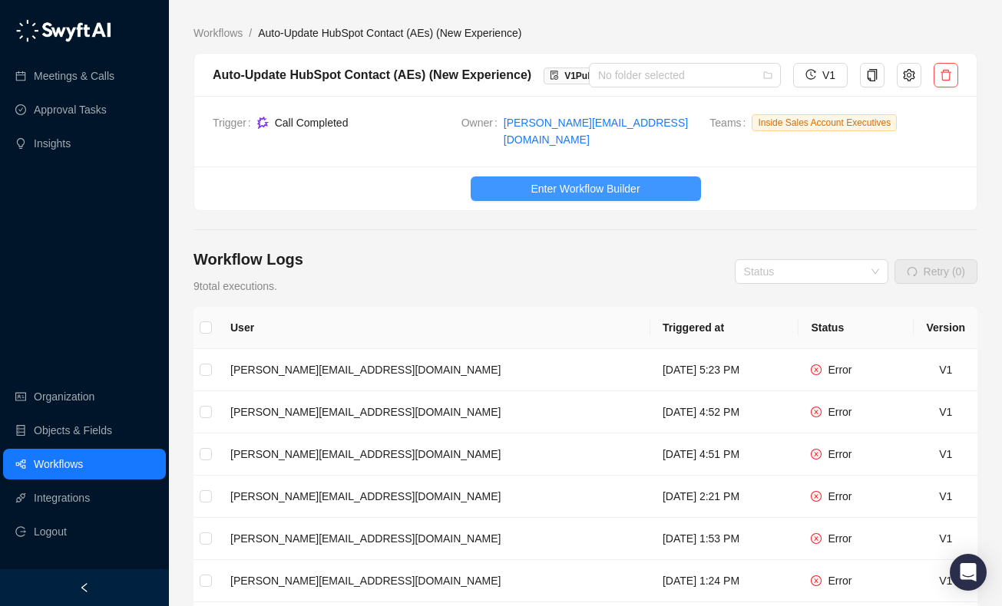
click at [628, 180] on span "Enter Workflow Builder" at bounding box center [584, 188] width 109 height 17
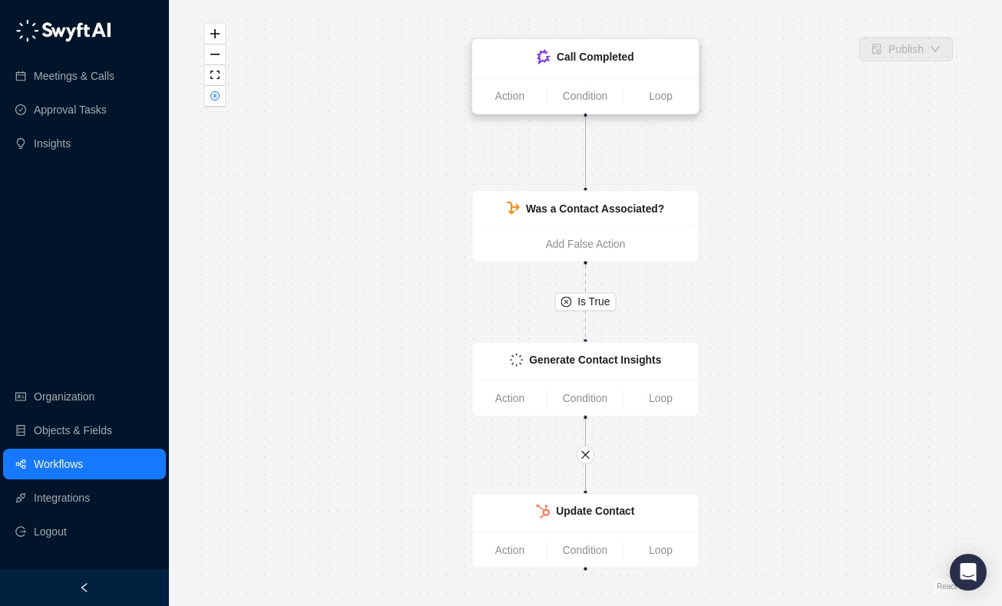
click at [599, 79] on ul "Action Condition Loop" at bounding box center [585, 95] width 226 height 35
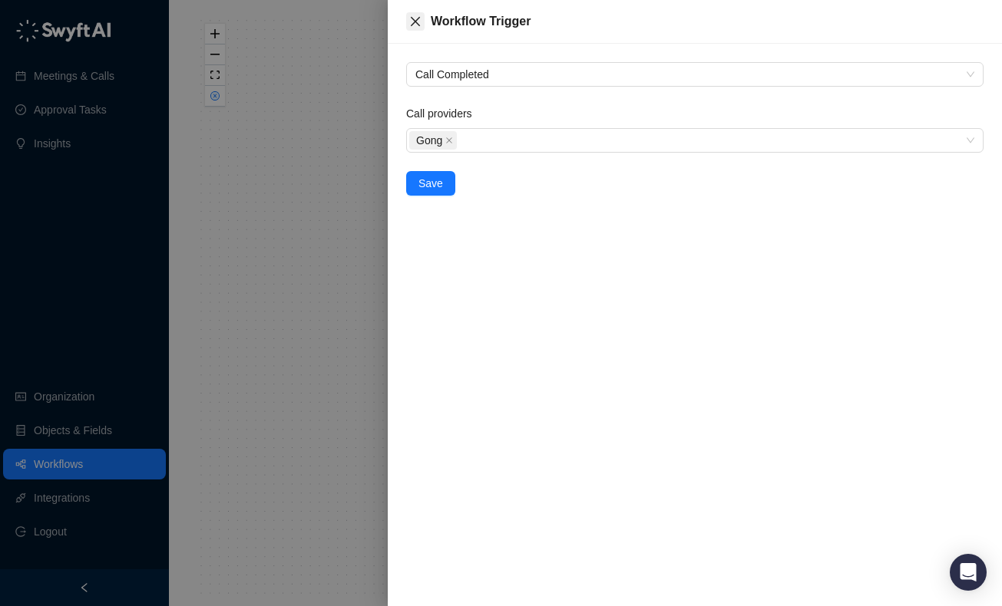
click at [413, 21] on icon "close" at bounding box center [415, 21] width 12 height 12
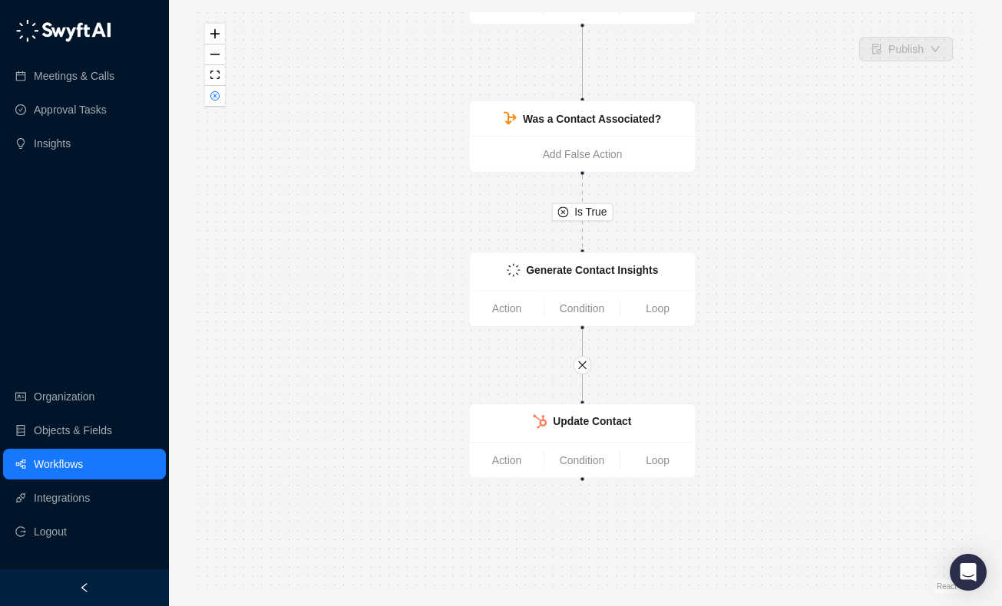
drag, startPoint x: 356, startPoint y: 319, endPoint x: 353, endPoint y: 229, distance: 89.9
click at [353, 229] on div "Is True Call Completed Action Condition Loop Was a Contact Associated? Add Fals…" at bounding box center [585, 303] width 784 height 582
click at [527, 424] on div "Update Contact" at bounding box center [582, 424] width 208 height 20
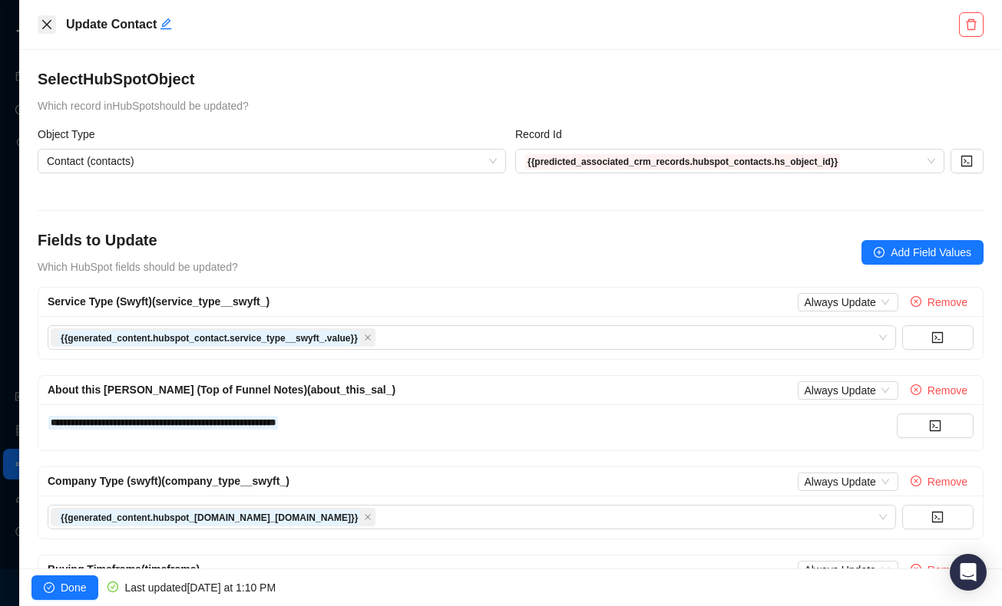
click at [45, 20] on icon "close" at bounding box center [47, 24] width 12 height 12
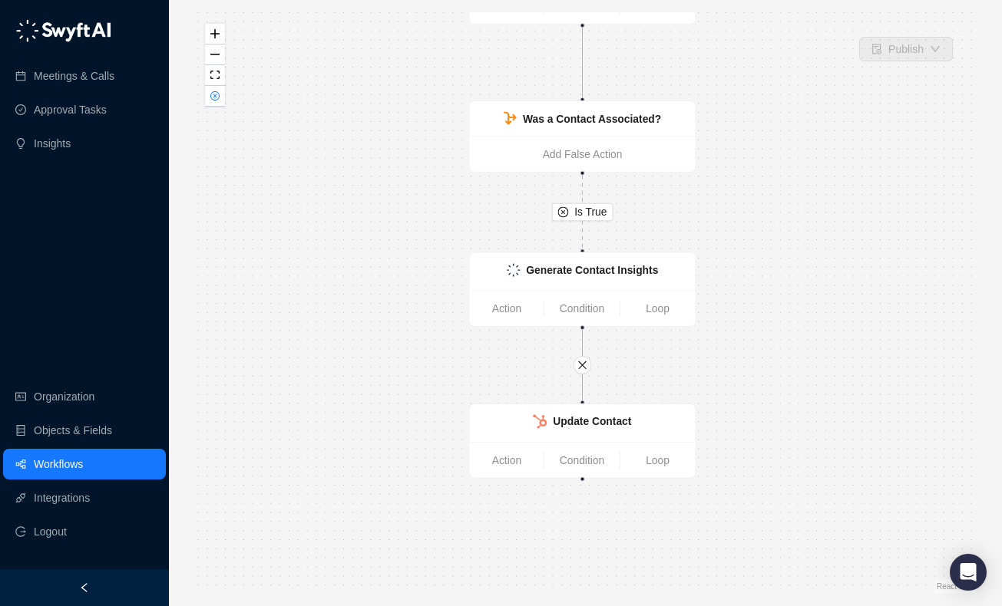
click at [273, 266] on div "Is True Call Completed Action Condition Loop Was a Contact Associated? Add Fals…" at bounding box center [585, 303] width 784 height 582
click at [66, 434] on link "Objects & Fields" at bounding box center [73, 430] width 78 height 31
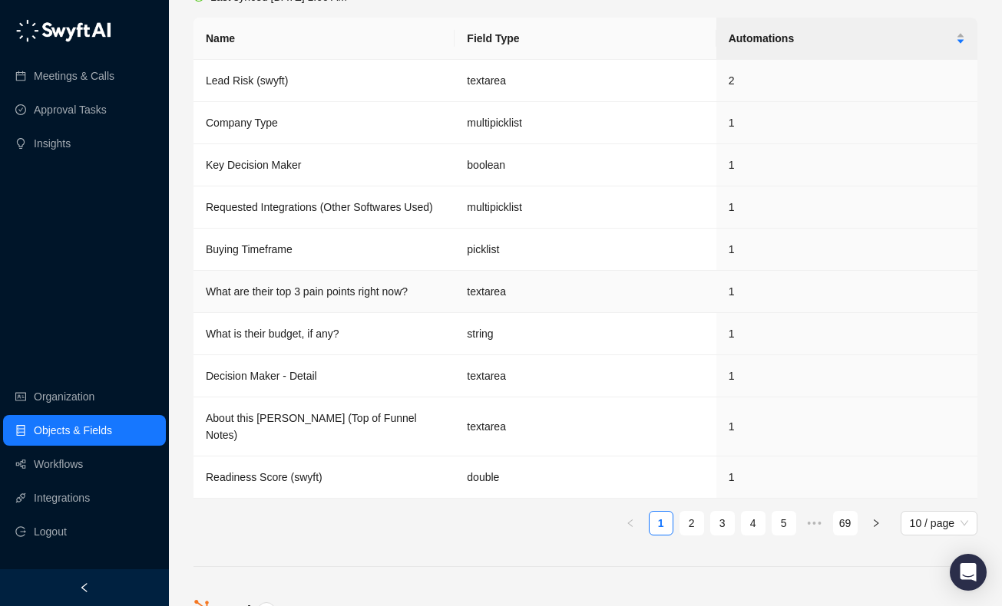
scroll to position [755, 0]
